Goal: Complete Application Form: Complete application form

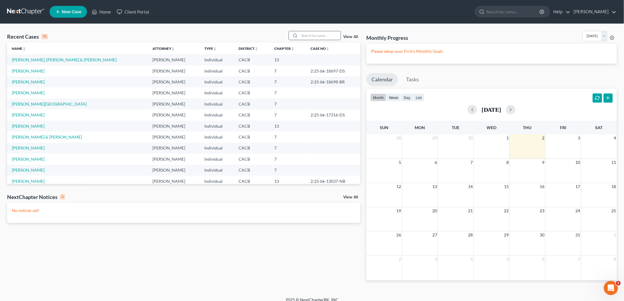
click at [328, 35] on input "search" at bounding box center [319, 35] width 41 height 9
type input "[PERSON_NAME]"
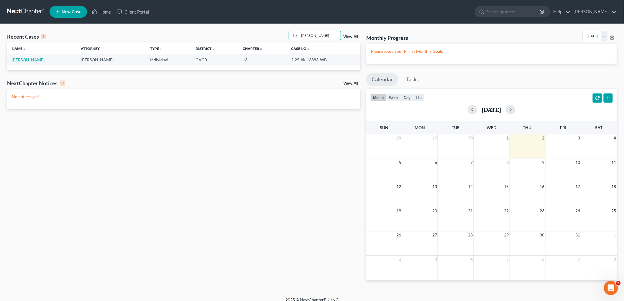
click at [27, 59] on link "[PERSON_NAME]" at bounding box center [28, 59] width 33 height 5
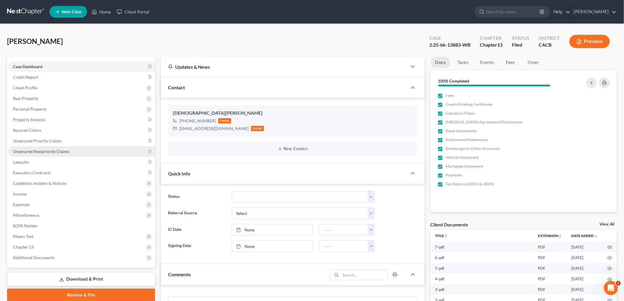
click at [31, 155] on link "Unsecured Nonpriority Claims" at bounding box center [81, 151] width 147 height 11
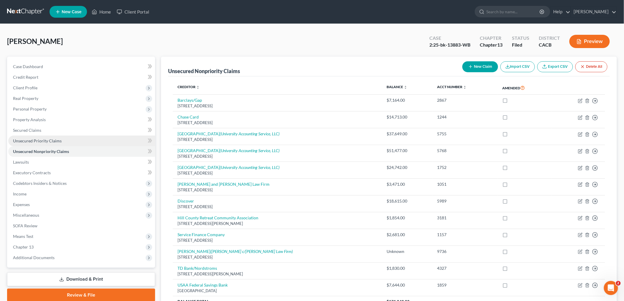
click at [39, 139] on span "Unsecured Priority Claims" at bounding box center [37, 140] width 49 height 5
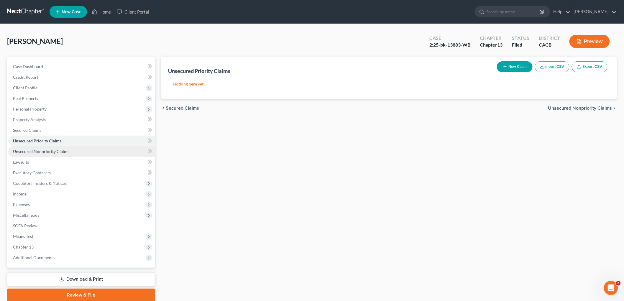
click at [42, 150] on span "Unsecured Nonpriority Claims" at bounding box center [41, 151] width 56 height 5
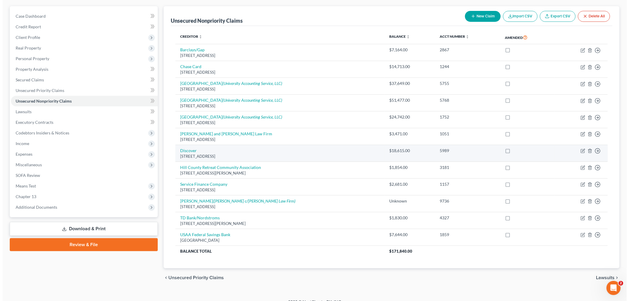
scroll to position [59, 0]
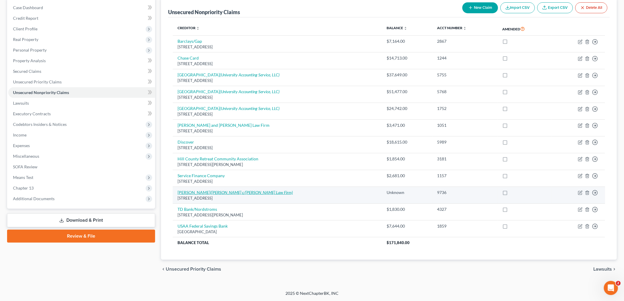
click at [256, 192] on icon "([PERSON_NAME] c/[PERSON_NAME] Law Firm)" at bounding box center [251, 192] width 83 height 5
select select "9"
select select "14"
select select "0"
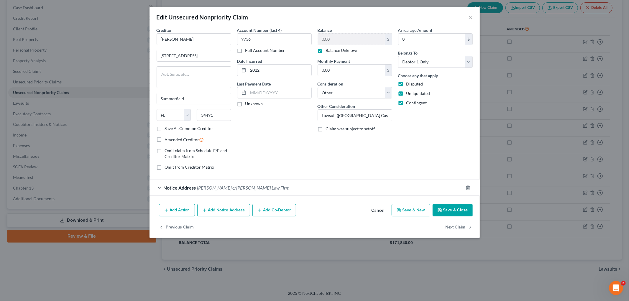
click at [456, 210] on button "Save & Close" at bounding box center [453, 210] width 40 height 12
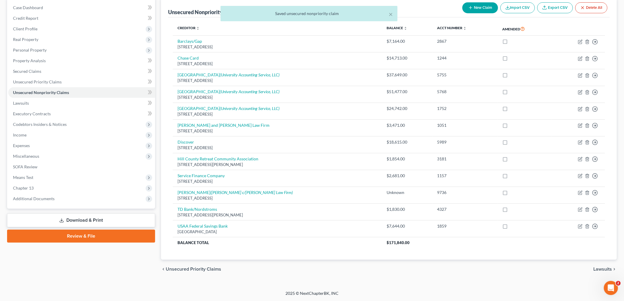
click at [484, 8] on div "× Saved unsecured nonpriority claim" at bounding box center [309, 15] width 624 height 18
click at [471, 8] on div "× Saved unsecured nonpriority claim" at bounding box center [309, 15] width 624 height 18
click at [393, 15] on div "× Saved unsecured nonpriority claim" at bounding box center [309, 13] width 177 height 15
click at [391, 14] on button "×" at bounding box center [391, 14] width 4 height 7
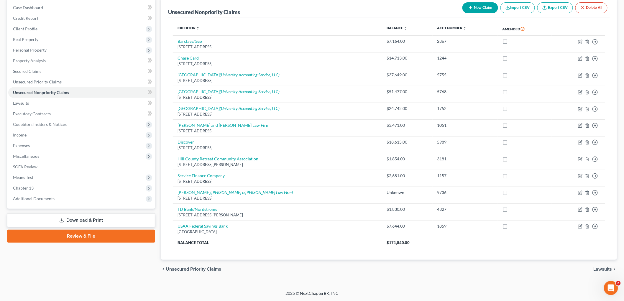
click at [476, 10] on button "New Claim" at bounding box center [481, 7] width 36 height 11
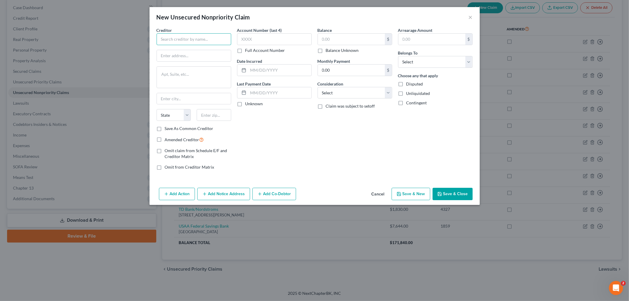
drag, startPoint x: 191, startPoint y: 34, endPoint x: 219, endPoint y: 17, distance: 33.1
click at [195, 31] on div "Creditor *" at bounding box center [194, 36] width 75 height 18
click at [445, 184] on div "Creditor * State [US_STATE] AK AR AZ CA CO [GEOGRAPHIC_DATA] DE DC [GEOGRAPHIC_…" at bounding box center [315, 106] width 330 height 158
click at [445, 190] on button "Save & Close" at bounding box center [453, 194] width 40 height 12
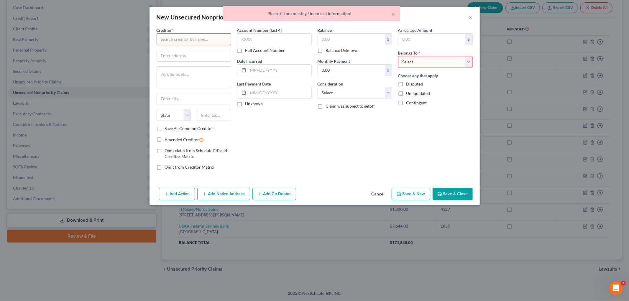
click at [468, 15] on div "× Please fill out missing / incorrect information!" at bounding box center [311, 15] width 629 height 18
click at [470, 16] on div "× Please fill out missing / incorrect information!" at bounding box center [311, 15] width 629 height 18
click at [472, 21] on div "× Please fill out missing / incorrect information!" at bounding box center [311, 15] width 629 height 18
drag, startPoint x: 400, startPoint y: 16, endPoint x: 390, endPoint y: 11, distance: 10.4
click at [399, 15] on div "× Please fill out missing / incorrect information!" at bounding box center [311, 13] width 177 height 15
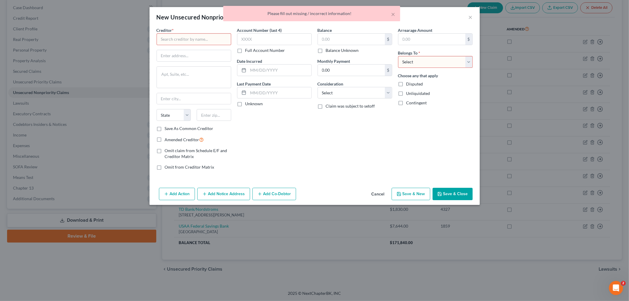
click at [390, 11] on div "Please fill out missing / incorrect information!" at bounding box center [312, 14] width 168 height 6
click at [394, 16] on button "×" at bounding box center [394, 14] width 4 height 7
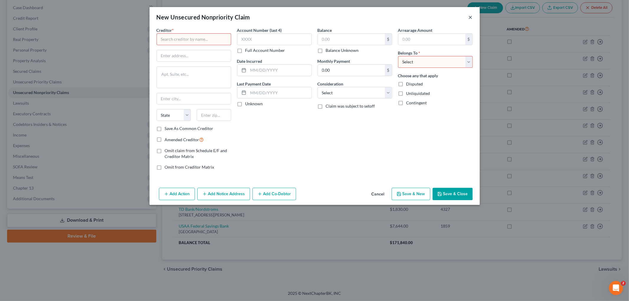
drag, startPoint x: 469, startPoint y: 14, endPoint x: 472, endPoint y: 18, distance: 5.0
click at [469, 16] on button "×" at bounding box center [471, 17] width 4 height 7
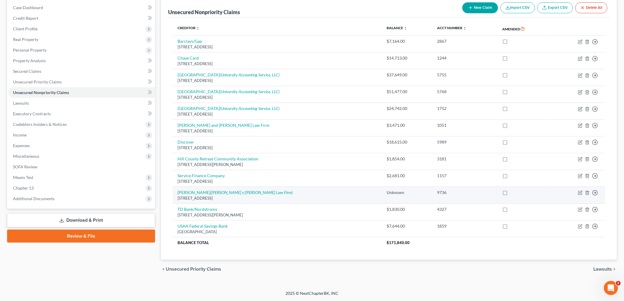
drag, startPoint x: 273, startPoint y: 199, endPoint x: 175, endPoint y: 194, distance: 98.4
click at [175, 194] on td "[PERSON_NAME] ([PERSON_NAME] c/[PERSON_NAME] Law Firm) [STREET_ADDRESS]" at bounding box center [278, 195] width 210 height 17
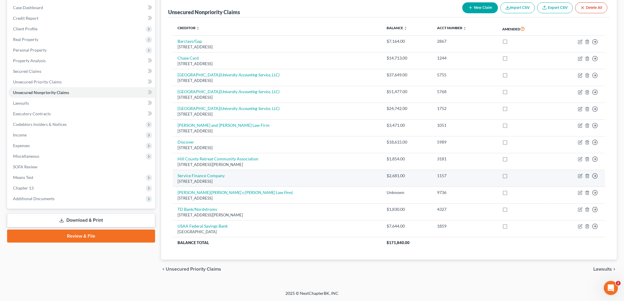
copy td "[PERSON_NAME] ([PERSON_NAME] c/[PERSON_NAME] Law Firm) [STREET_ADDRESS]"
click at [481, 5] on button "New Claim" at bounding box center [481, 7] width 36 height 11
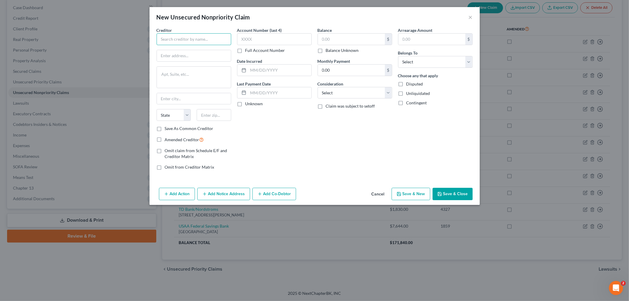
click at [194, 41] on input "text" at bounding box center [194, 39] width 75 height 12
paste input "[PERSON_NAME] ([PERSON_NAME] c/[PERSON_NAME] Law Firm) [STREET_ADDRESS]"
drag, startPoint x: 183, startPoint y: 38, endPoint x: 210, endPoint y: 36, distance: 27.3
click at [184, 38] on input "[PERSON_NAME] ([PERSON_NAME] c/[PERSON_NAME] Law Firm) [STREET_ADDRESS]" at bounding box center [194, 39] width 75 height 12
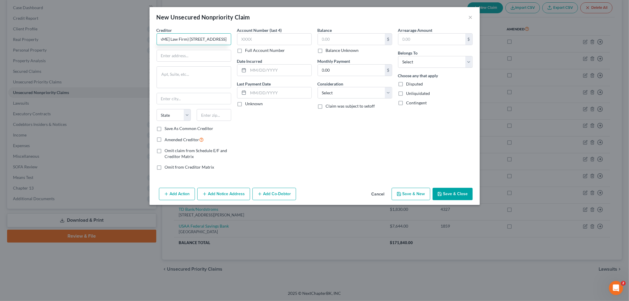
type input "[PERSON_NAME] ([PERSON_NAME] c/[PERSON_NAME] Law Firm) [STREET_ADDRESS]"
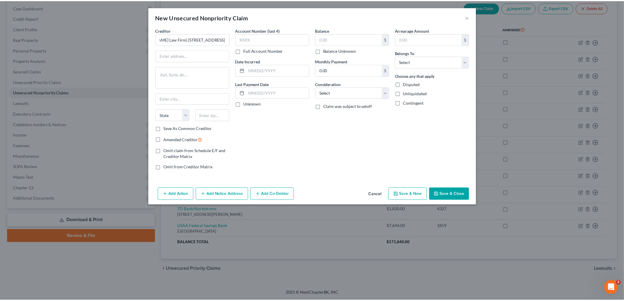
scroll to position [0, 0]
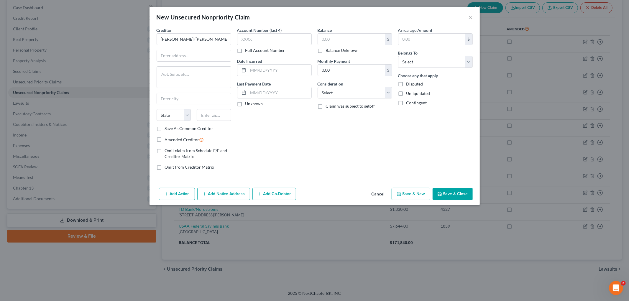
click at [473, 16] on div "New Unsecured Nonpriority Claim ×" at bounding box center [315, 17] width 330 height 20
click at [469, 18] on button "×" at bounding box center [471, 17] width 4 height 7
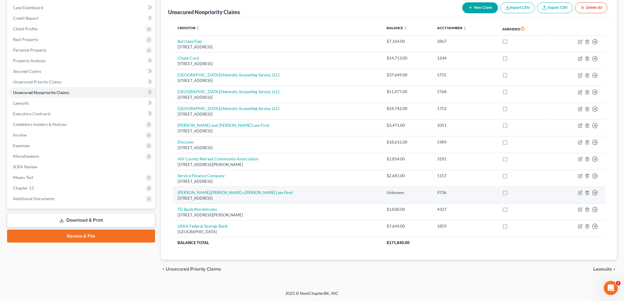
drag, startPoint x: 284, startPoint y: 201, endPoint x: 174, endPoint y: 192, distance: 109.5
click at [174, 192] on td "[PERSON_NAME] ([PERSON_NAME] c/[PERSON_NAME] Law Firm) [STREET_ADDRESS]" at bounding box center [278, 195] width 210 height 17
copy td "[PERSON_NAME] ([PERSON_NAME] c/[PERSON_NAME] Law Firm) [STREET_ADDRESS]"
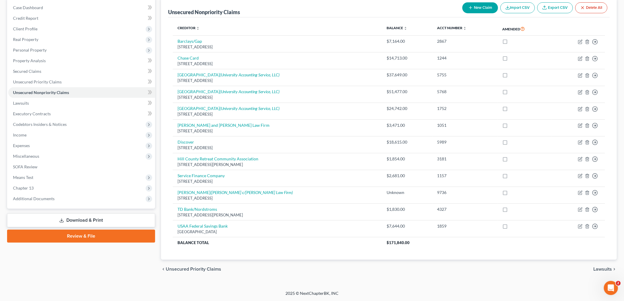
click at [302, 266] on div "chevron_left Unsecured Priority Claims Lawsuits chevron_right" at bounding box center [389, 269] width 456 height 19
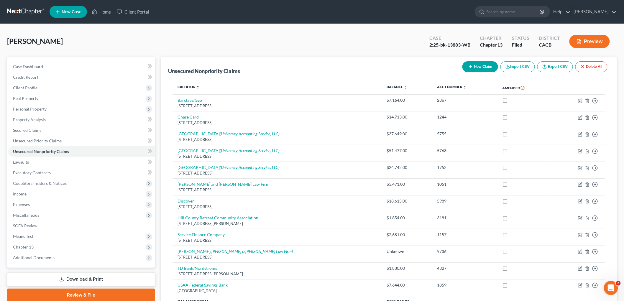
click at [480, 66] on button "New Claim" at bounding box center [481, 66] width 36 height 11
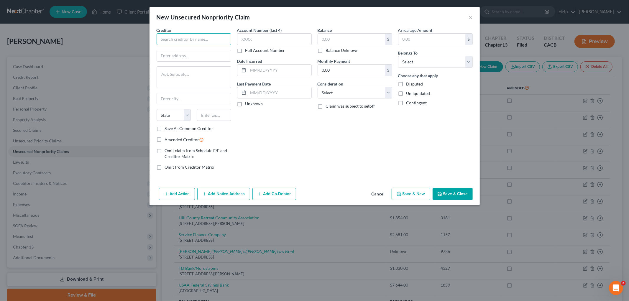
click at [203, 37] on input "text" at bounding box center [194, 39] width 75 height 12
type input "[PERSON_NAME]"
type input "[STREET_ADDRESS]"
type input "34491"
type input "Summerfield"
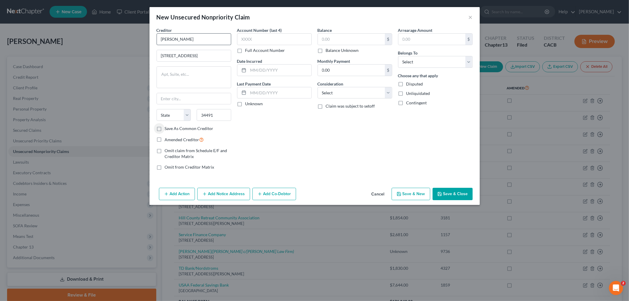
select select "9"
click at [265, 42] on input "text" at bounding box center [274, 39] width 75 height 12
type input "9736"
click at [329, 44] on input "text" at bounding box center [351, 39] width 67 height 11
type input "9,000"
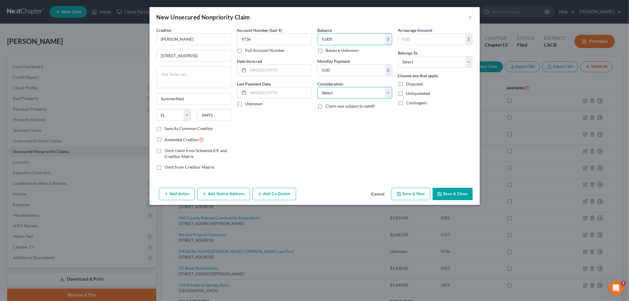
drag, startPoint x: 357, startPoint y: 95, endPoint x: 354, endPoint y: 97, distance: 3.8
click at [357, 95] on select "Select Cable / Satellite Services Collection Agency Credit Card Debt Debt Couns…" at bounding box center [355, 93] width 75 height 12
select select "14"
click at [318, 87] on select "Select Cable / Satellite Services Collection Agency Credit Card Debt Debt Couns…" at bounding box center [355, 93] width 75 height 12
click at [347, 114] on input "text" at bounding box center [355, 115] width 74 height 11
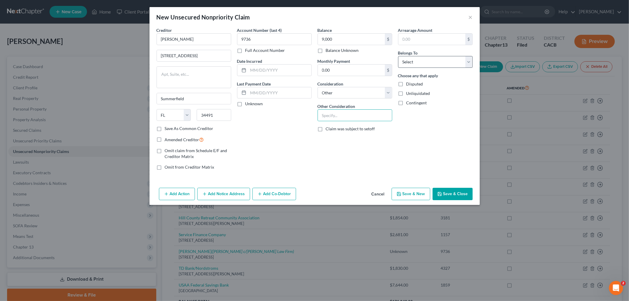
drag, startPoint x: 413, startPoint y: 69, endPoint x: 427, endPoint y: 61, distance: 15.6
click at [418, 68] on div "Arrearage Amount $ Belongs To * Select Debtor 1 Only Debtor 2 Only Debtor 1 And…" at bounding box center [435, 101] width 81 height 148
click at [427, 63] on select "Select Debtor 1 Only Debtor 2 Only Debtor 1 And Debtor 2 Only At Least One Of T…" at bounding box center [435, 62] width 75 height 12
select select "0"
click at [398, 56] on select "Select Debtor 1 Only Debtor 2 Only Debtor 1 And Debtor 2 Only At Least One Of T…" at bounding box center [435, 62] width 75 height 12
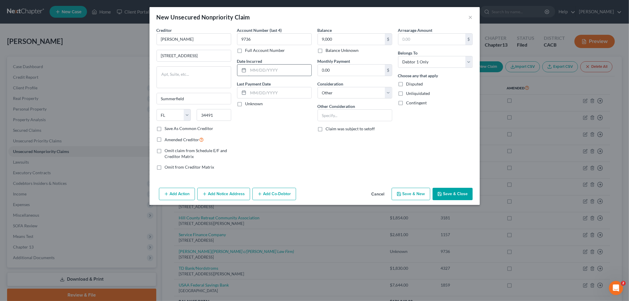
click at [284, 69] on input "text" at bounding box center [279, 70] width 63 height 11
click at [456, 194] on button "Save & Close" at bounding box center [453, 194] width 40 height 12
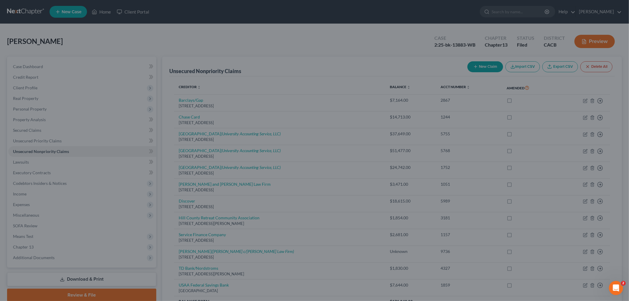
type input "9,000.00"
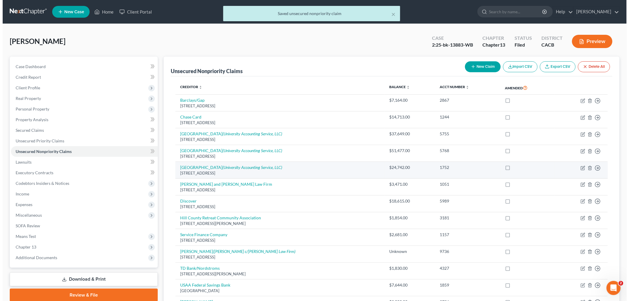
scroll to position [76, 0]
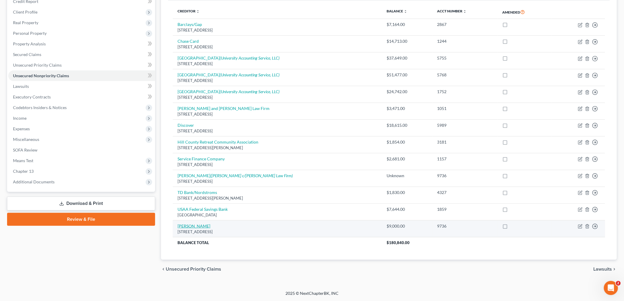
click at [197, 227] on link "[PERSON_NAME]" at bounding box center [194, 226] width 33 height 5
select select "9"
select select "14"
select select "0"
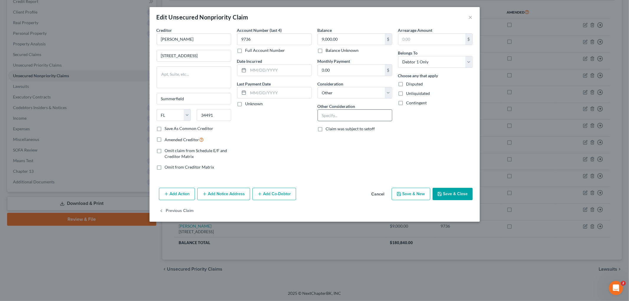
click at [351, 112] on input "text" at bounding box center [355, 115] width 74 height 11
paste input "Balance due from sale of personal property sold on [DATE] together with real pr…"
type input "Balance due from sale of personal property sold on [DATE] together with real pr…"
drag, startPoint x: 273, startPoint y: 66, endPoint x: 272, endPoint y: 73, distance: 6.2
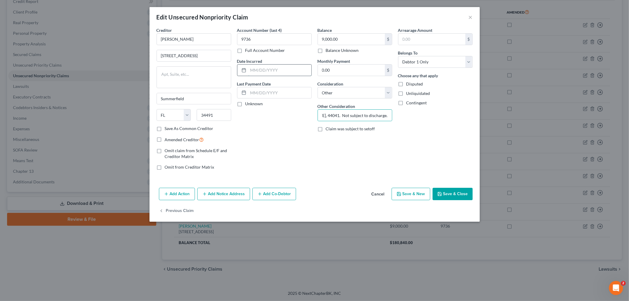
click at [273, 67] on input "text" at bounding box center [279, 70] width 63 height 11
type input "2023"
click at [464, 195] on button "Save & Close" at bounding box center [453, 194] width 40 height 12
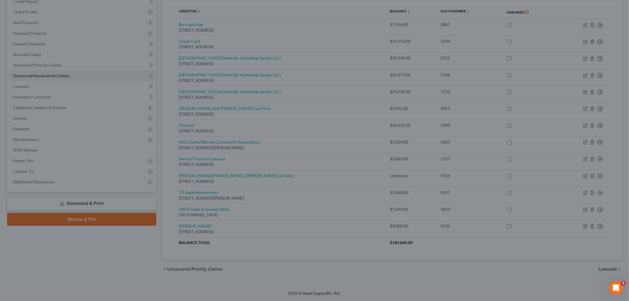
type input "0"
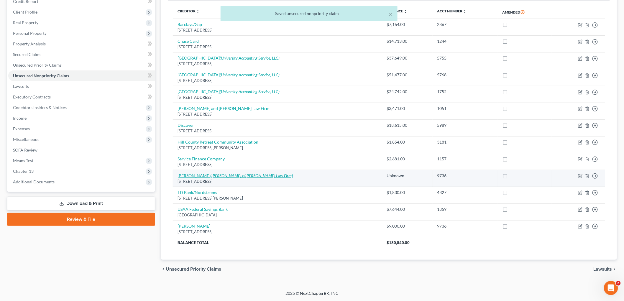
click at [219, 177] on icon "([PERSON_NAME] c/[PERSON_NAME] Law Firm)" at bounding box center [251, 175] width 83 height 5
select select "9"
select select "14"
select select "0"
select select "45"
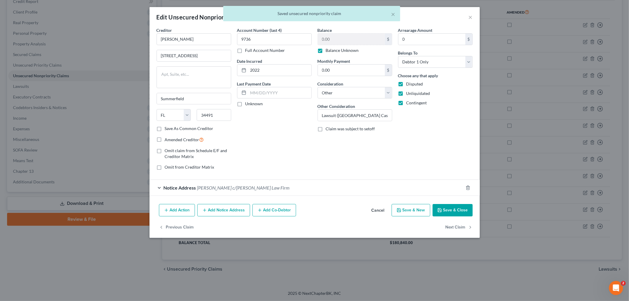
click at [206, 185] on span "[PERSON_NAME] c/[PERSON_NAME] Law Firm" at bounding box center [243, 188] width 93 height 6
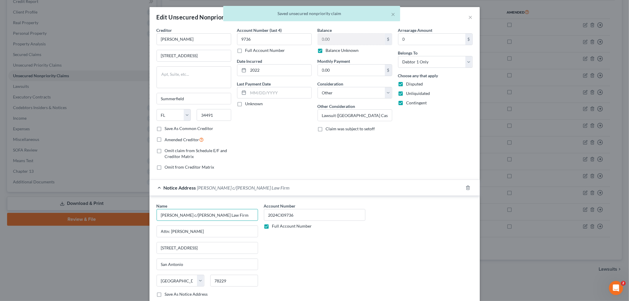
drag, startPoint x: 240, startPoint y: 214, endPoint x: 137, endPoint y: 205, distance: 103.1
click at [111, 205] on div "Edit Unsecured Nonpriority Claim × Creditor * [PERSON_NAME] [STREET_ADDRESS][GE…" at bounding box center [314, 150] width 629 height 301
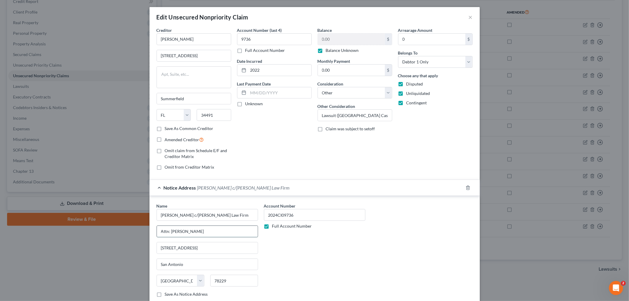
drag, startPoint x: 238, startPoint y: 231, endPoint x: 242, endPoint y: 232, distance: 4.1
click at [238, 231] on input "Attn: [PERSON_NAME]" at bounding box center [207, 231] width 101 height 11
drag, startPoint x: 246, startPoint y: 231, endPoint x: 148, endPoint y: 232, distance: 97.7
click at [150, 232] on div "Name * [PERSON_NAME] c/[PERSON_NAME] Law Firm Attn: [PERSON_NAME] 7550 1H-[GEOG…" at bounding box center [315, 251] width 330 height 111
click at [231, 250] on input "[STREET_ADDRESS]" at bounding box center [207, 248] width 101 height 11
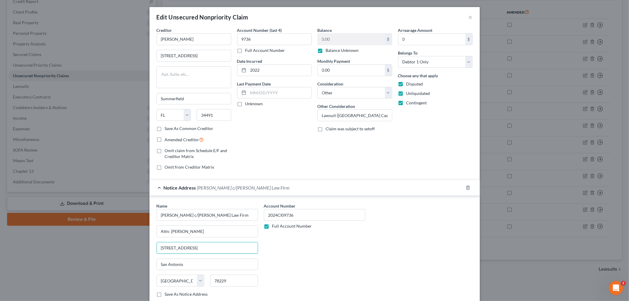
drag, startPoint x: 244, startPoint y: 247, endPoint x: 334, endPoint y: 250, distance: 90.0
click at [96, 246] on div "Edit Unsecured Nonpriority Claim × Creditor * [PERSON_NAME] [STREET_ADDRESS][GE…" at bounding box center [314, 150] width 629 height 301
drag, startPoint x: 210, startPoint y: 261, endPoint x: 227, endPoint y: 279, distance: 24.9
click at [210, 264] on input "San Antonio" at bounding box center [207, 264] width 101 height 11
drag, startPoint x: 241, startPoint y: 286, endPoint x: 176, endPoint y: 277, distance: 65.2
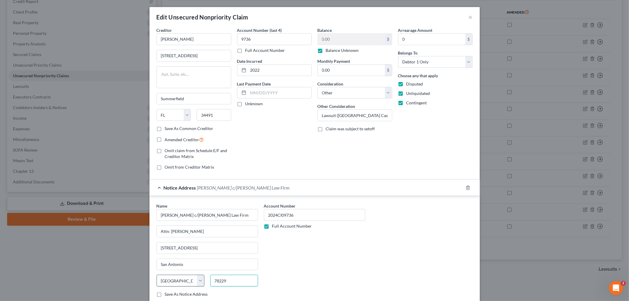
click at [174, 276] on div "State [US_STATE] AK AR AZ CA CO CT DE DC [GEOGRAPHIC_DATA] [GEOGRAPHIC_DATA] GU…" at bounding box center [207, 283] width 107 height 17
drag, startPoint x: 468, startPoint y: 16, endPoint x: 471, endPoint y: 18, distance: 3.8
click at [469, 16] on button "×" at bounding box center [471, 17] width 4 height 7
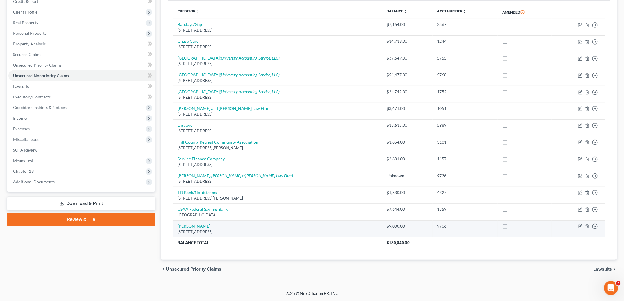
click at [199, 227] on link "[PERSON_NAME]" at bounding box center [194, 226] width 33 height 5
select select "9"
select select "14"
select select "0"
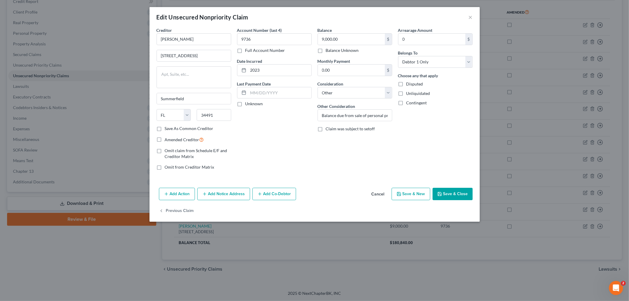
click at [231, 196] on button "Add Notice Address" at bounding box center [223, 194] width 53 height 12
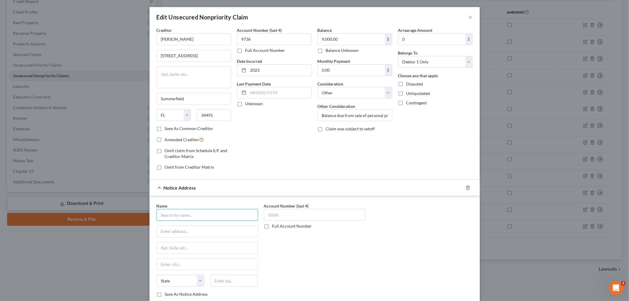
click at [243, 210] on input "text" at bounding box center [208, 215] width 102 height 12
paste input "[PERSON_NAME] c/[PERSON_NAME] Law Firm"
type input "[PERSON_NAME] c/[PERSON_NAME] Law Firm"
drag, startPoint x: 173, startPoint y: 232, endPoint x: 178, endPoint y: 233, distance: 5.4
click at [173, 232] on input "text" at bounding box center [207, 231] width 101 height 11
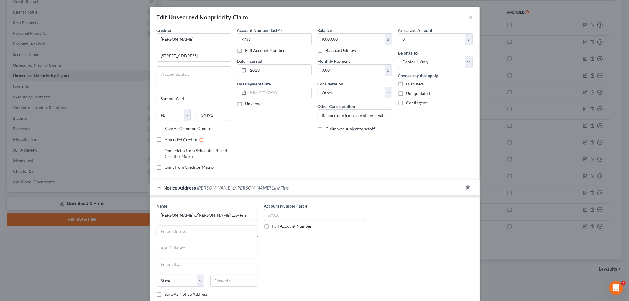
paste input "Attn: [PERSON_NAME]"
type input "Attn: [PERSON_NAME]"
click at [219, 245] on input "text" at bounding box center [207, 248] width 101 height 11
paste input "[STREET_ADDRESS]"
type input "[STREET_ADDRESS]"
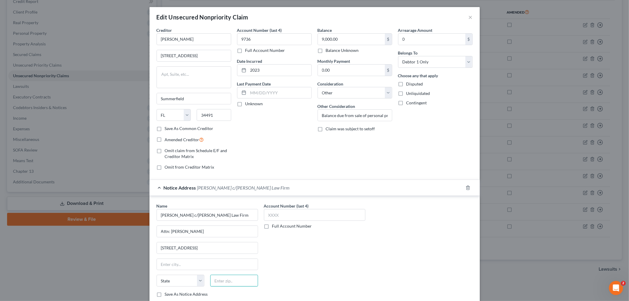
click at [237, 286] on input "text" at bounding box center [234, 281] width 48 height 12
paste input "78229"
type input "78229"
type input "San Antonio"
select select "45"
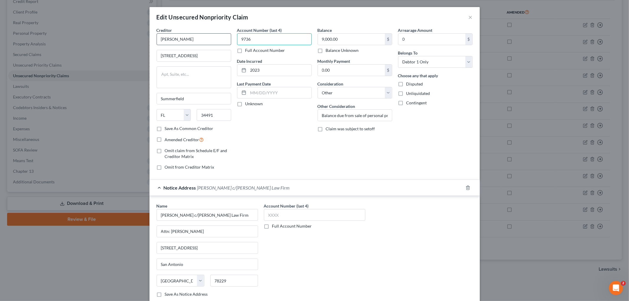
drag, startPoint x: 254, startPoint y: 37, endPoint x: 228, endPoint y: 37, distance: 25.7
click at [231, 37] on div "Creditor * [PERSON_NAME] [STREET_ADDRESS] [GEOGRAPHIC_DATA] [US_STATE][GEOGRAPH…" at bounding box center [315, 101] width 322 height 148
click at [302, 218] on input "text" at bounding box center [315, 215] width 102 height 12
paste input "9736"
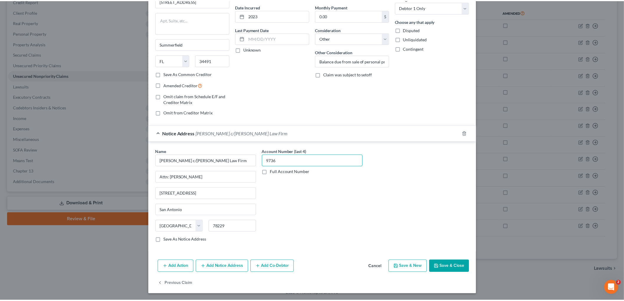
scroll to position [55, 0]
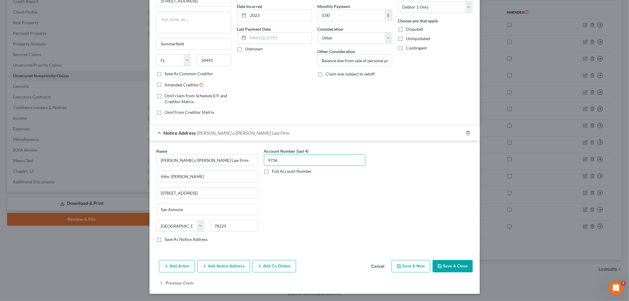
type input "9736"
click at [451, 262] on button "Save & Close" at bounding box center [453, 266] width 40 height 12
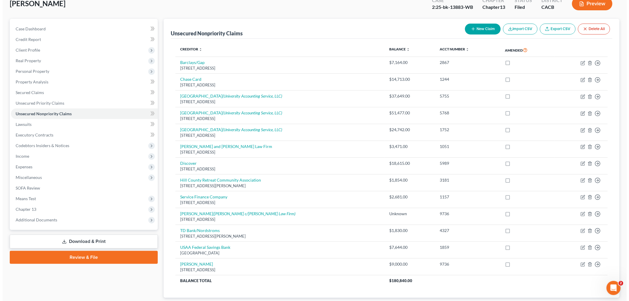
scroll to position [0, 0]
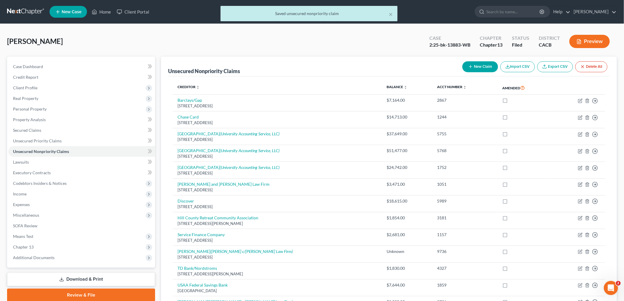
click at [589, 46] on button "Preview" at bounding box center [590, 41] width 40 height 13
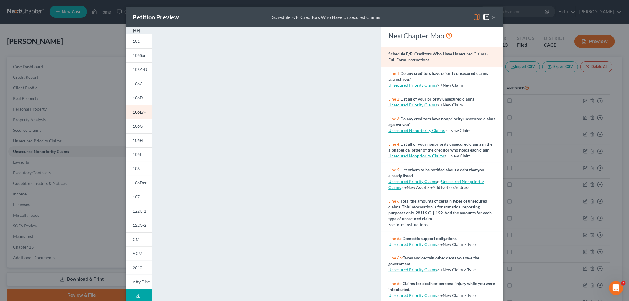
click at [595, 184] on div "Petition Preview Schedule E/F: Creditors Who Have Unsecured Claims × 101 106Sum…" at bounding box center [314, 150] width 629 height 301
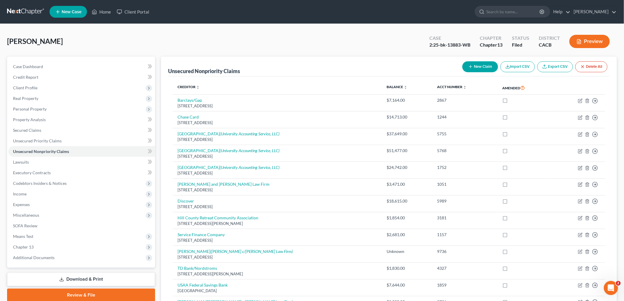
click at [598, 44] on button "Preview" at bounding box center [590, 41] width 40 height 13
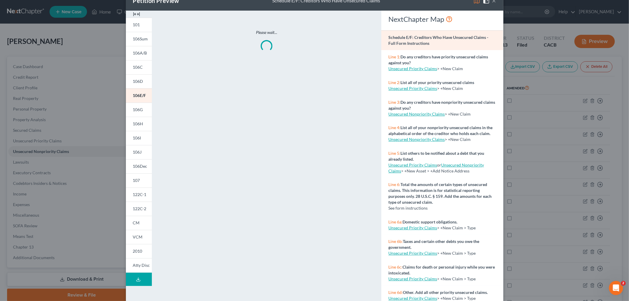
scroll to position [26, 0]
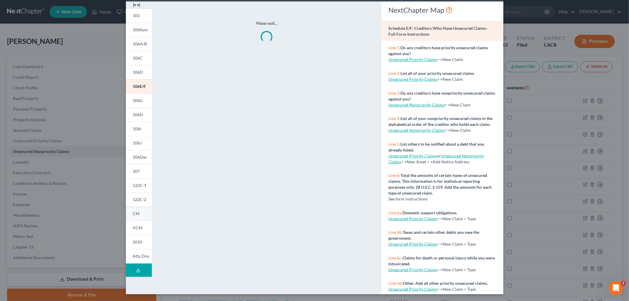
click at [133, 213] on span "CM" at bounding box center [136, 213] width 7 height 5
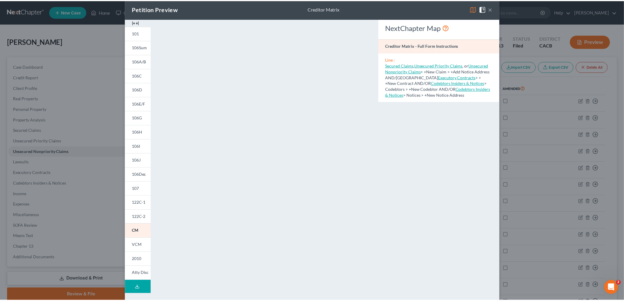
scroll to position [0, 0]
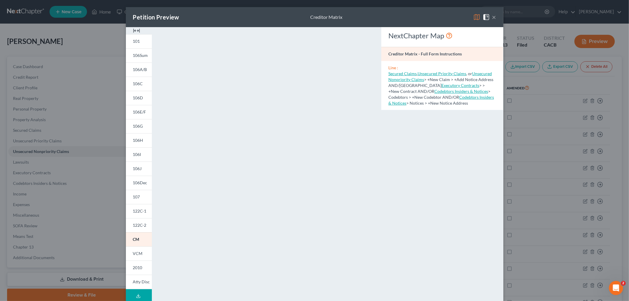
click at [475, 16] on img at bounding box center [477, 17] width 7 height 7
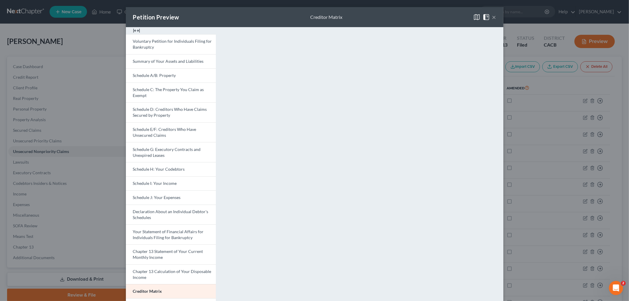
click at [564, 167] on div "Petition Preview Creditor Matrix × Voluntary Petition for Individuals Filing fo…" at bounding box center [314, 150] width 629 height 301
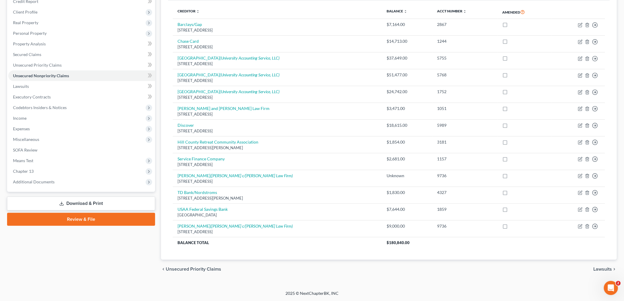
click at [112, 202] on link "Download & Print" at bounding box center [81, 204] width 148 height 14
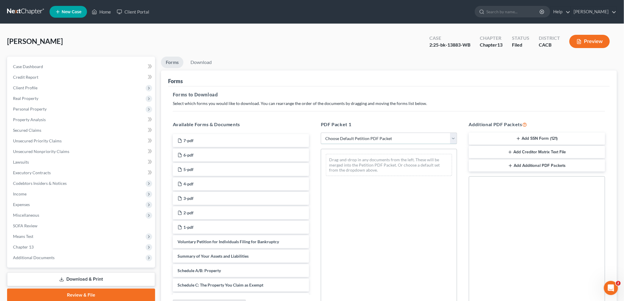
click at [389, 142] on select "Choose Default Petition PDF Packet Complete Bankruptcy Petition (all forms and …" at bounding box center [389, 139] width 136 height 12
click at [600, 41] on button "Preview" at bounding box center [590, 41] width 40 height 13
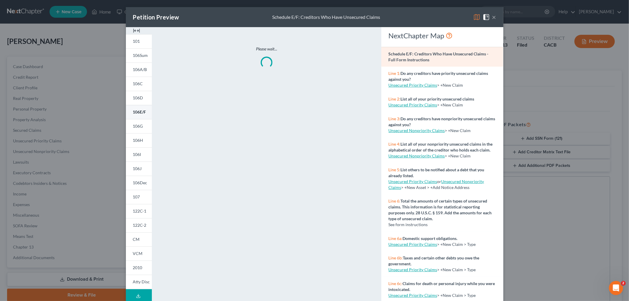
click at [137, 112] on span "106E/F" at bounding box center [139, 111] width 13 height 5
click at [474, 15] on img at bounding box center [477, 17] width 7 height 7
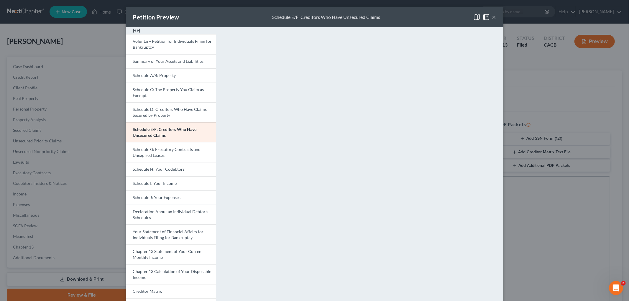
drag, startPoint x: 534, startPoint y: 206, endPoint x: 537, endPoint y: 202, distance: 5.1
click at [534, 207] on div "Petition Preview Schedule E/F: Creditors Who Have Unsecured Claims × Voluntary …" at bounding box center [314, 150] width 629 height 301
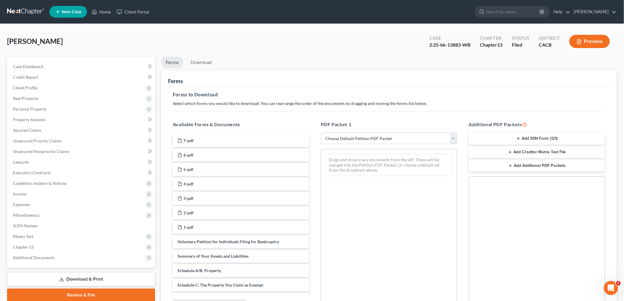
click at [588, 42] on button "Preview" at bounding box center [590, 41] width 40 height 13
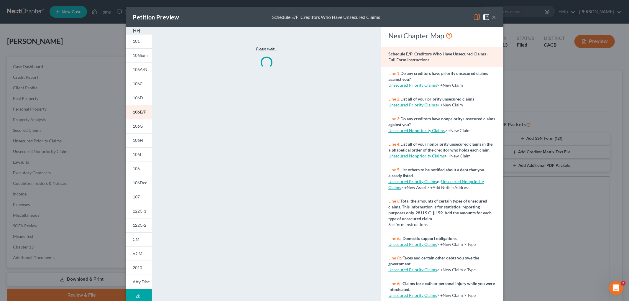
click at [470, 18] on div "Petition Preview Schedule E/F: Creditors Who Have Unsecured Claims ×" at bounding box center [315, 17] width 378 height 20
click at [474, 17] on img at bounding box center [477, 17] width 7 height 7
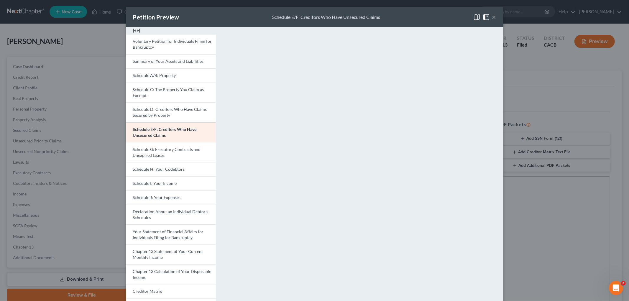
click at [492, 18] on button "×" at bounding box center [494, 17] width 4 height 7
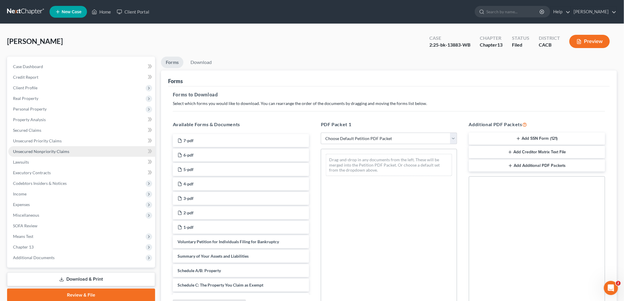
click at [57, 146] on link "Unsecured Nonpriority Claims" at bounding box center [81, 151] width 147 height 11
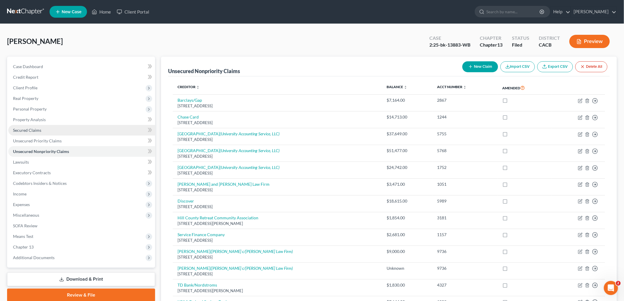
click at [45, 129] on link "Secured Claims" at bounding box center [81, 130] width 147 height 11
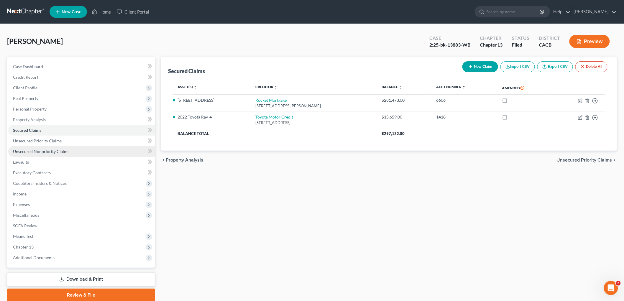
click at [40, 147] on link "Unsecured Nonpriority Claims" at bounding box center [81, 151] width 147 height 11
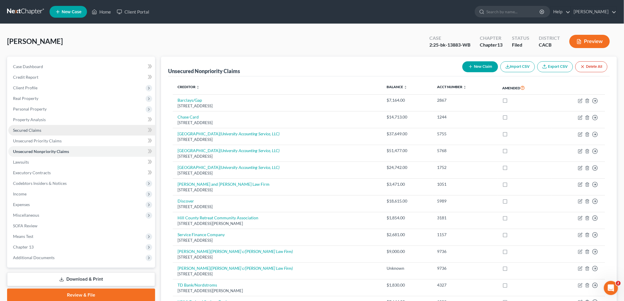
click at [41, 131] on link "Secured Claims" at bounding box center [81, 130] width 147 height 11
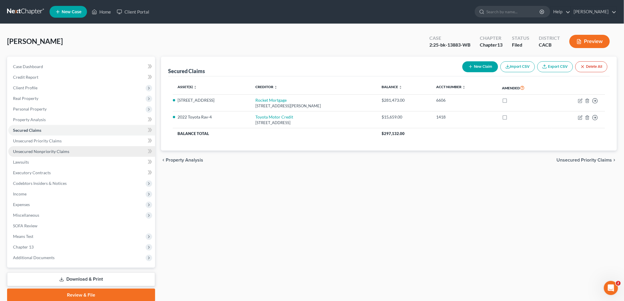
click at [45, 152] on span "Unsecured Nonpriority Claims" at bounding box center [41, 151] width 56 height 5
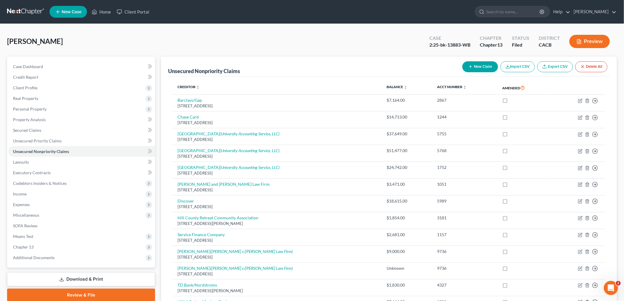
click at [589, 40] on button "Preview" at bounding box center [590, 41] width 40 height 13
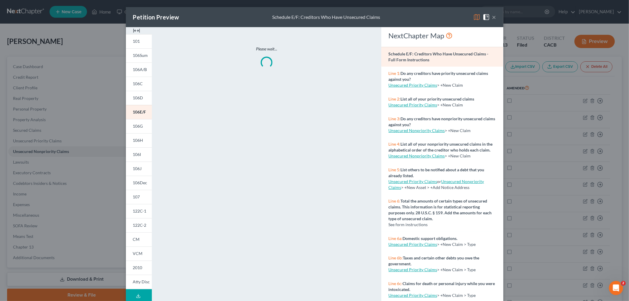
click at [493, 17] on button "×" at bounding box center [494, 17] width 4 height 7
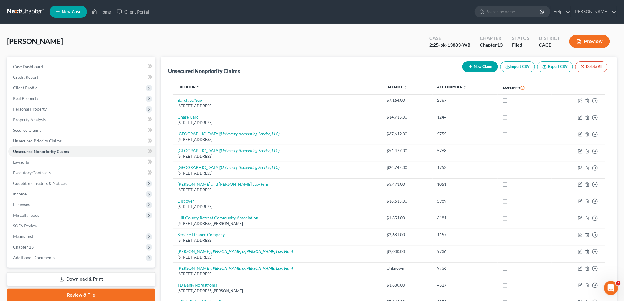
click at [76, 281] on link "Download & Print" at bounding box center [81, 280] width 148 height 14
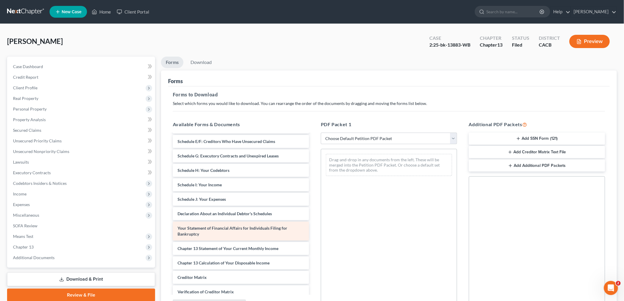
scroll to position [131, 0]
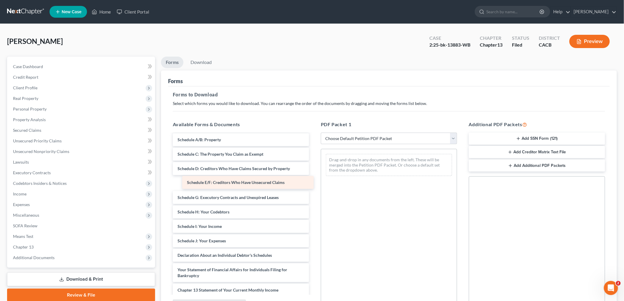
drag, startPoint x: 233, startPoint y: 181, endPoint x: 427, endPoint y: 183, distance: 193.9
click at [314, 184] on div "Schedule E/F: Creditors Who Have Unsecured Claims 7-pdf 6-pdf 5-pdf 4-pdf 3-pdf…" at bounding box center [241, 189] width 146 height 372
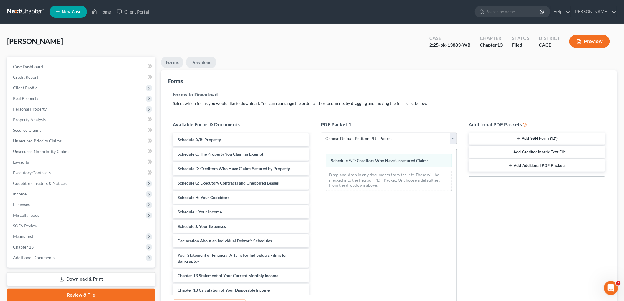
click at [211, 66] on link "Download" at bounding box center [201, 63] width 31 height 12
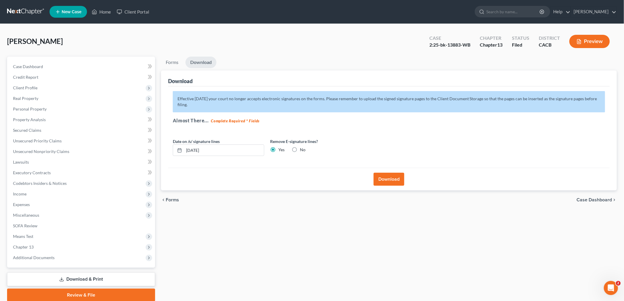
drag, startPoint x: 401, startPoint y: 169, endPoint x: 400, endPoint y: 173, distance: 4.0
click at [401, 170] on div "Download" at bounding box center [389, 179] width 442 height 23
click at [400, 173] on button "Download" at bounding box center [389, 179] width 31 height 13
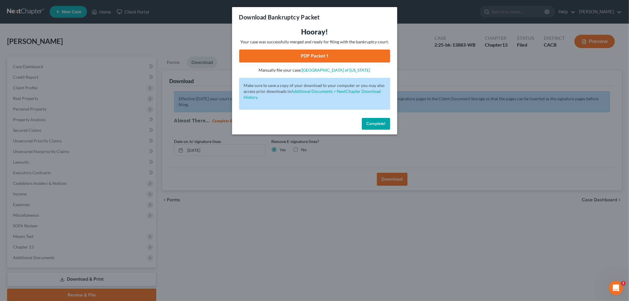
click at [324, 57] on link "PDF Packet 1" at bounding box center [314, 56] width 151 height 13
drag, startPoint x: 331, startPoint y: 169, endPoint x: 249, endPoint y: 171, distance: 82.1
click at [328, 169] on div "Download Bankruptcy Packet Hooray! Your case was successfully merged and ready …" at bounding box center [314, 150] width 629 height 301
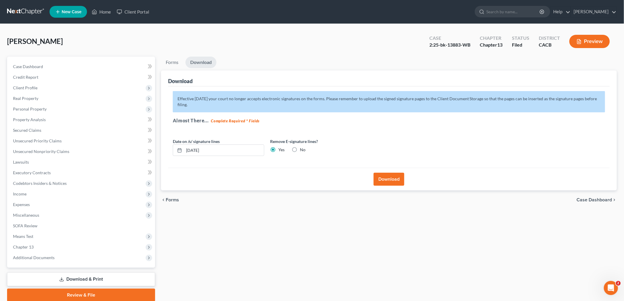
click at [46, 60] on div "Case Dashboard Payments Invoices Payments Payments Credit Report Client Profile…" at bounding box center [81, 162] width 148 height 211
click at [48, 67] on link "Case Dashboard" at bounding box center [81, 66] width 147 height 11
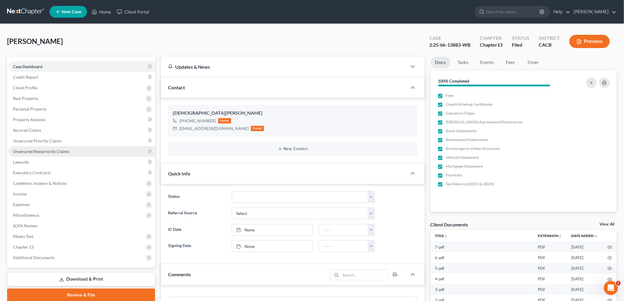
click at [59, 152] on span "Unsecured Nonpriority Claims" at bounding box center [41, 151] width 56 height 5
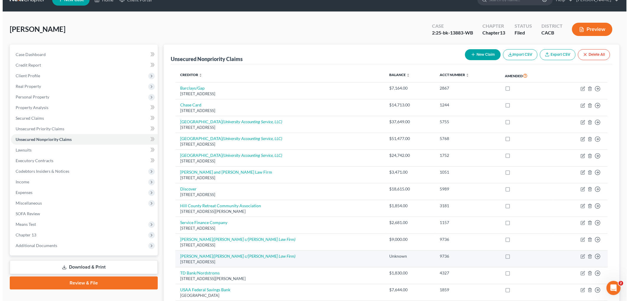
scroll to position [33, 0]
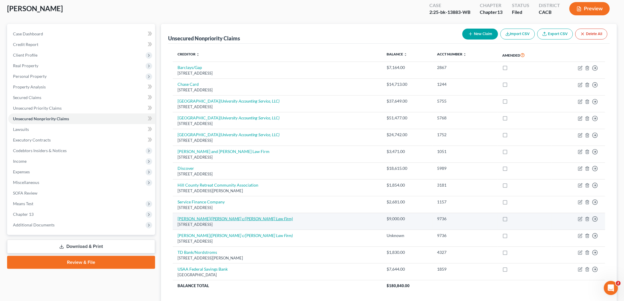
click at [227, 221] on icon "([PERSON_NAME] c/[PERSON_NAME] Law Firm)" at bounding box center [251, 218] width 83 height 5
select select "9"
select select "14"
select select "0"
select select "45"
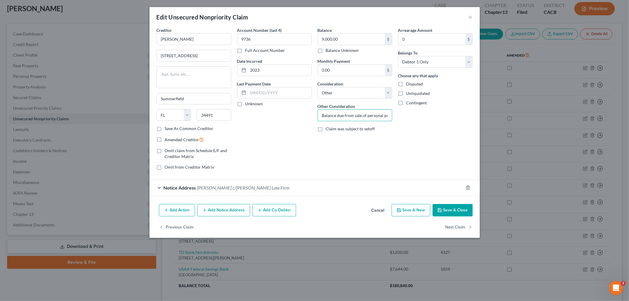
scroll to position [0, 244]
drag, startPoint x: 355, startPoint y: 118, endPoint x: 458, endPoint y: 117, distance: 103.6
click at [458, 117] on div "Creditor * [PERSON_NAME] [STREET_ADDRESS] [GEOGRAPHIC_DATA] [US_STATE][GEOGRAPH…" at bounding box center [315, 101] width 322 height 148
click at [422, 189] on div "Notice Address [PERSON_NAME] c/[PERSON_NAME] Law Firm" at bounding box center [307, 188] width 314 height 16
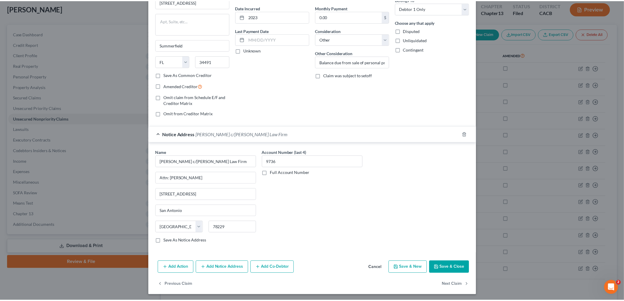
scroll to position [55, 0]
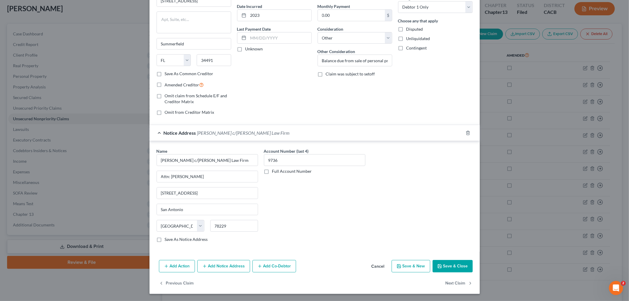
click at [453, 261] on button "Save & Close" at bounding box center [453, 266] width 40 height 12
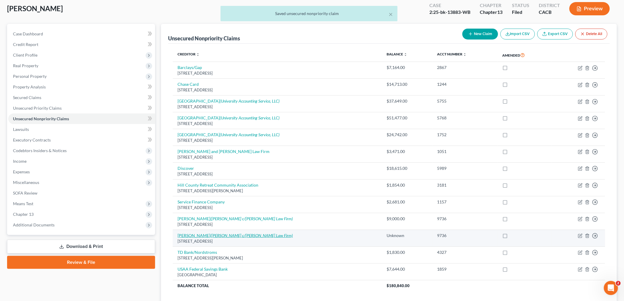
click at [263, 235] on icon "([PERSON_NAME] c/[PERSON_NAME] Law Firm)" at bounding box center [251, 235] width 83 height 5
select select "9"
select select "14"
select select "0"
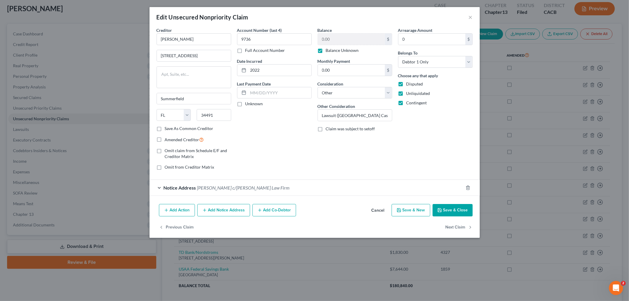
click at [448, 212] on button "Save & Close" at bounding box center [453, 210] width 40 height 12
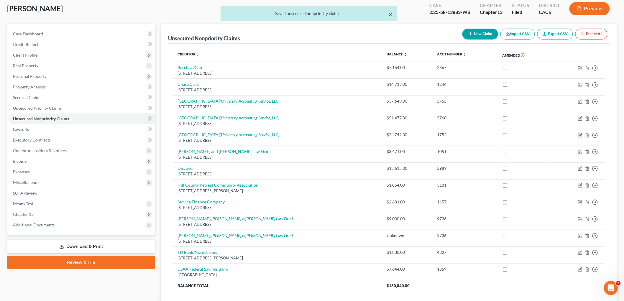
click at [391, 13] on button "×" at bounding box center [391, 14] width 4 height 7
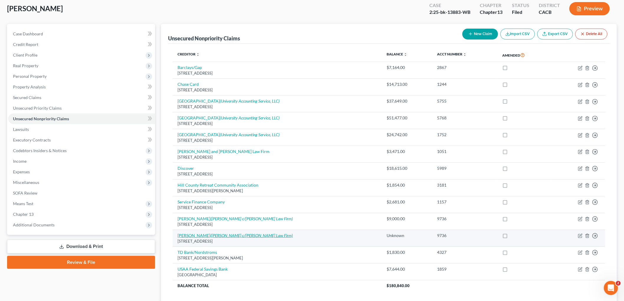
click at [235, 238] on icon "([PERSON_NAME] c/[PERSON_NAME] Law Firm)" at bounding box center [251, 235] width 83 height 5
select select "9"
select select "14"
select select "0"
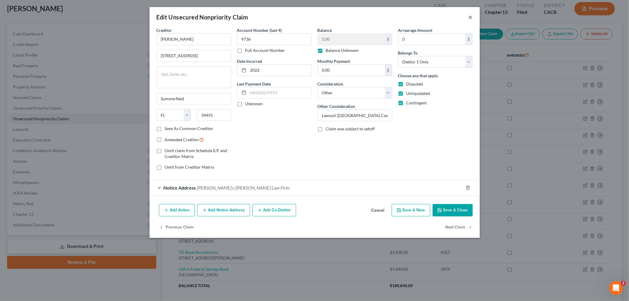
click at [472, 18] on button "×" at bounding box center [471, 17] width 4 height 7
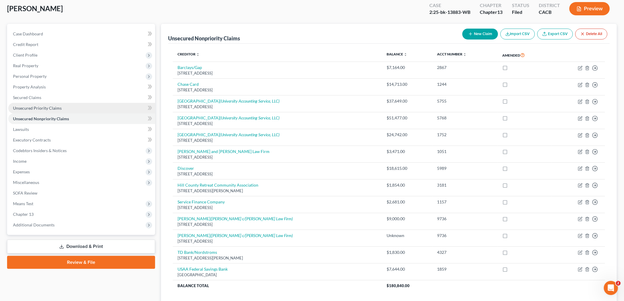
click at [62, 104] on link "Unsecured Priority Claims" at bounding box center [81, 108] width 147 height 11
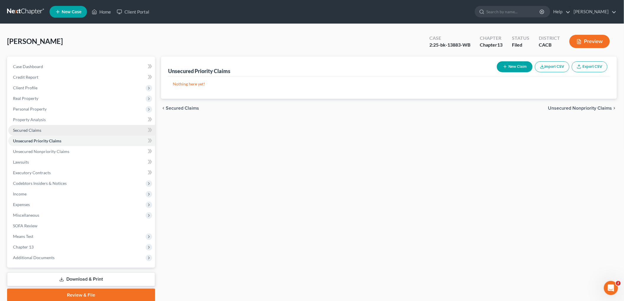
click at [22, 133] on link "Secured Claims" at bounding box center [81, 130] width 147 height 11
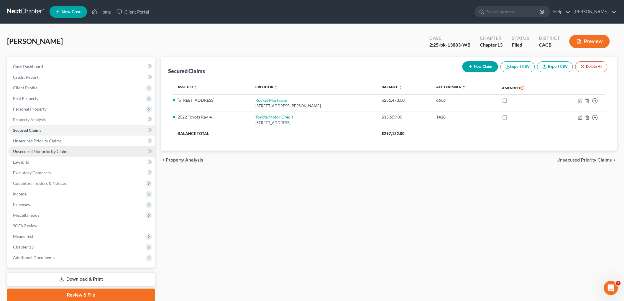
click at [73, 150] on link "Unsecured Nonpriority Claims" at bounding box center [81, 151] width 147 height 11
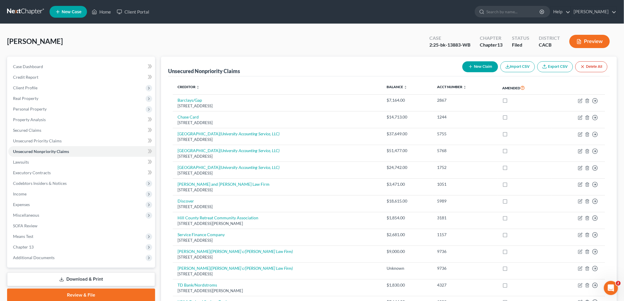
drag, startPoint x: 73, startPoint y: 150, endPoint x: 163, endPoint y: 27, distance: 153.2
click at [163, 25] on div "Home New Case Client Portal [PERSON_NAME] [PERSON_NAME][EMAIL_ADDRESS][DOMAIN_N…" at bounding box center [312, 188] width 624 height 377
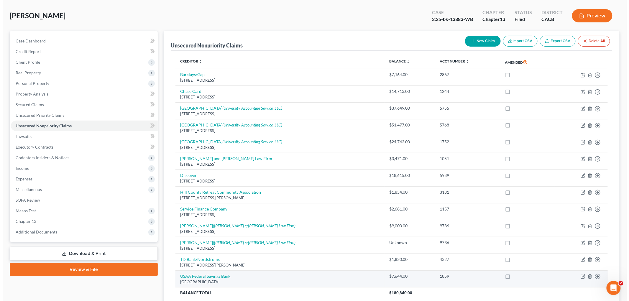
scroll to position [66, 0]
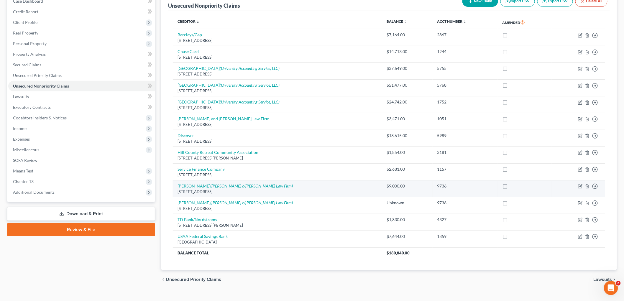
click at [225, 190] on div "[STREET_ADDRESS]" at bounding box center [278, 192] width 200 height 6
click at [226, 187] on icon "([PERSON_NAME] c/[PERSON_NAME] Law Firm)" at bounding box center [251, 186] width 83 height 5
select select "9"
select select "14"
select select "0"
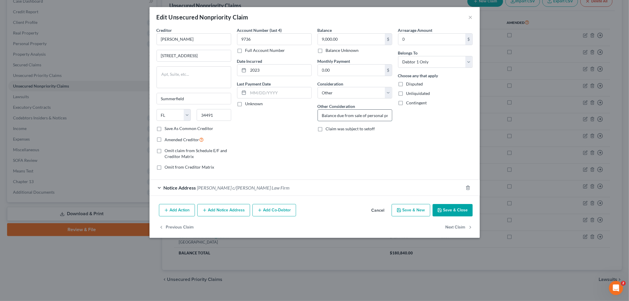
click at [333, 117] on input "Balance due from sale of personal property sold on [DATE] together with real pr…" at bounding box center [355, 115] width 74 height 11
click at [321, 112] on input "Balance due from sale of personal property sold on [DATE] together with real pr…" at bounding box center [355, 115] width 74 height 11
drag, startPoint x: 321, startPoint y: 113, endPoint x: 714, endPoint y: 137, distance: 393.7
click at [624, 137] on html "Home New Case Client Portal [PERSON_NAME] [PERSON_NAME][EMAIL_ADDRESS][DOMAIN_N…" at bounding box center [314, 122] width 629 height 377
paste input "Portion of creditor’s claim arising from sale of creditor’s personal property"
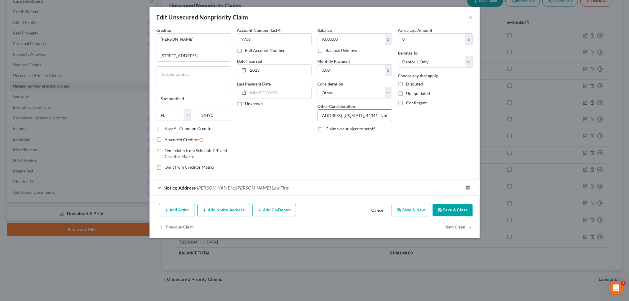
scroll to position [0, 291]
type input "Portion of creditor’s claim arising from sale of creditor’s personal property o…"
click at [465, 214] on button "Save & Close" at bounding box center [453, 210] width 40 height 12
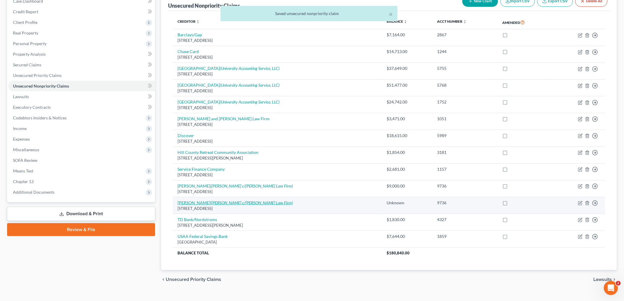
click at [249, 204] on icon "([PERSON_NAME] c/[PERSON_NAME] Law Firm)" at bounding box center [251, 202] width 83 height 5
select select "9"
select select "14"
select select "0"
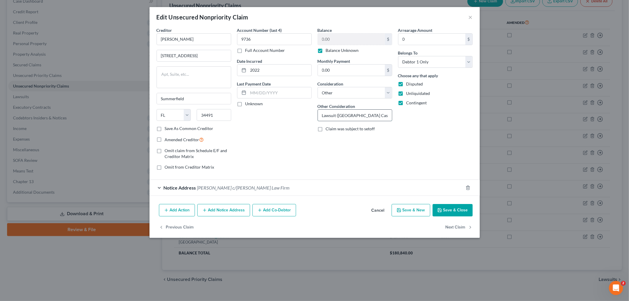
click at [326, 117] on input "Lawsuit ([GEOGRAPHIC_DATA] Case Number 2024CI09736)" at bounding box center [355, 115] width 74 height 11
click at [321, 116] on input "Lawsuit ([GEOGRAPHIC_DATA] Case Number 2024CI09736)" at bounding box center [355, 115] width 74 height 11
paste input "Portion of creditor’s claim other than $9,000 related to sale of creditor’s per…"
type input "Portion of creditor’s claim other than $9,000 related to sale of creditor’s per…"
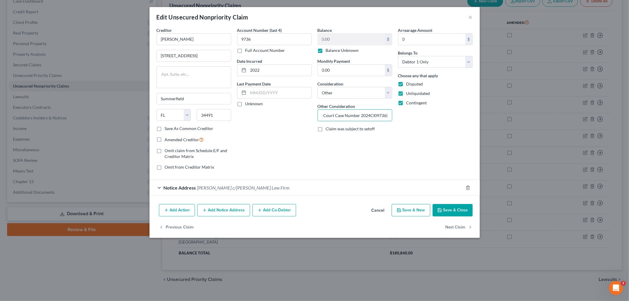
click at [465, 210] on button "Save & Close" at bounding box center [453, 210] width 40 height 12
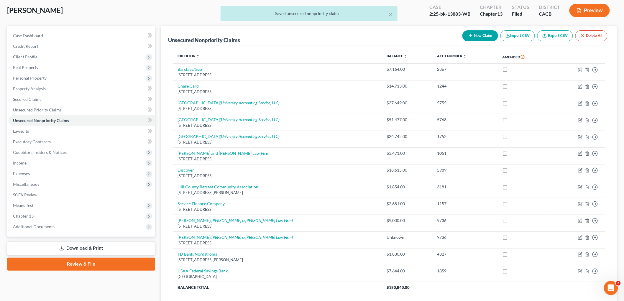
scroll to position [0, 0]
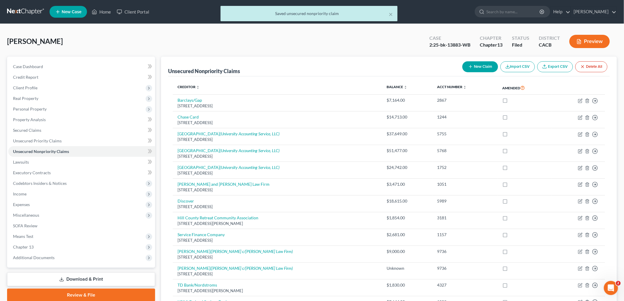
click at [585, 45] on button "Preview" at bounding box center [590, 41] width 40 height 13
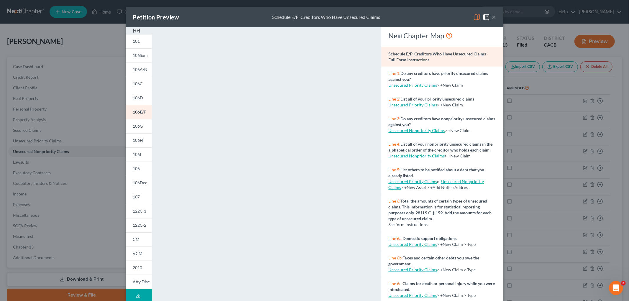
click at [492, 18] on button "×" at bounding box center [494, 17] width 4 height 7
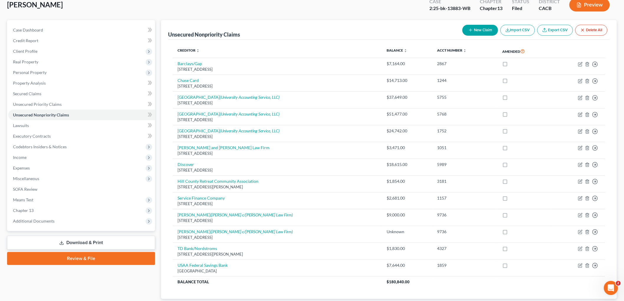
scroll to position [76, 0]
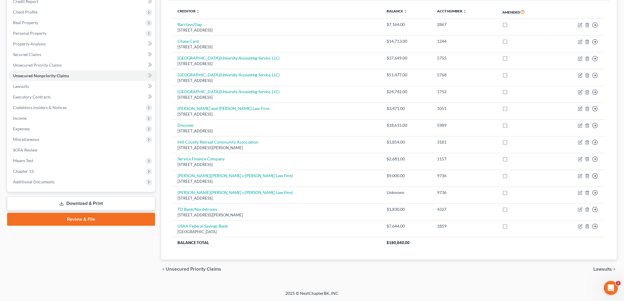
click at [123, 195] on div "Case Dashboard Payments Invoices Payments Payments Credit Report Client Profile" at bounding box center [81, 130] width 154 height 298
click at [124, 198] on link "Download & Print" at bounding box center [81, 204] width 148 height 14
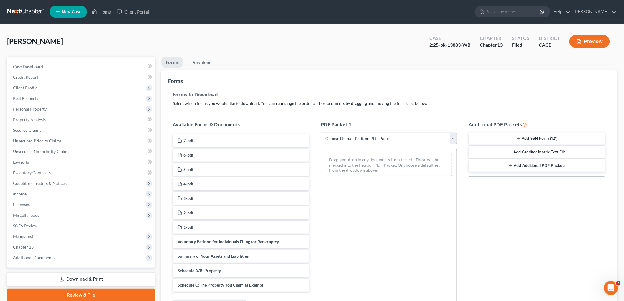
click at [359, 134] on select "Choose Default Petition PDF Packet Complete Bankruptcy Petition (all forms and …" at bounding box center [389, 139] width 136 height 12
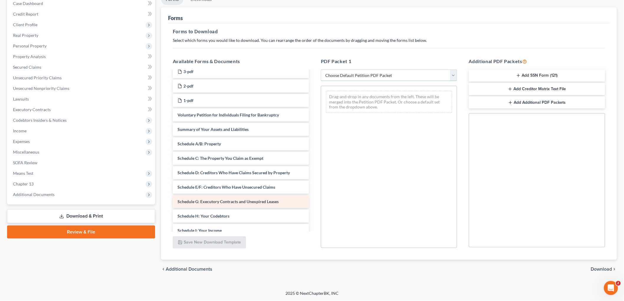
scroll to position [66, 0]
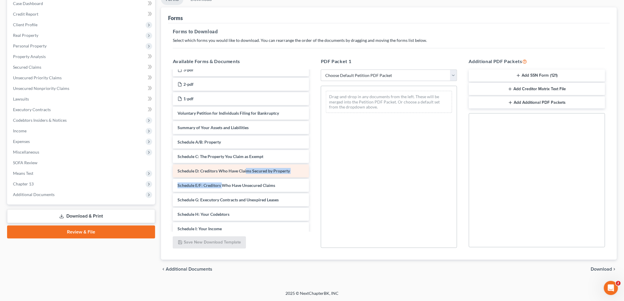
drag, startPoint x: 222, startPoint y: 178, endPoint x: 237, endPoint y: 183, distance: 15.0
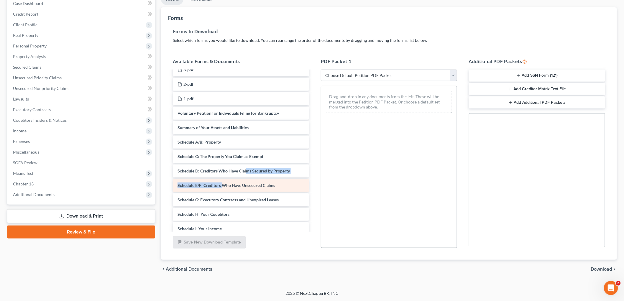
click at [245, 177] on div "7-pdf 6-pdf 5-pdf 4-pdf 3-pdf 2-pdf 1-pdf Voluntary Petition for Individuals Fi…" at bounding box center [241, 192] width 146 height 372
click at [314, 175] on div "7-pdf 6-pdf 5-pdf 4-pdf 3-pdf 2-pdf 1-pdf Voluntary Petition for Individuals Fi…" at bounding box center [241, 192] width 146 height 372
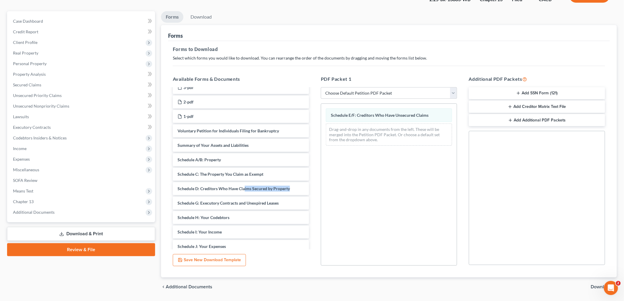
scroll to position [0, 0]
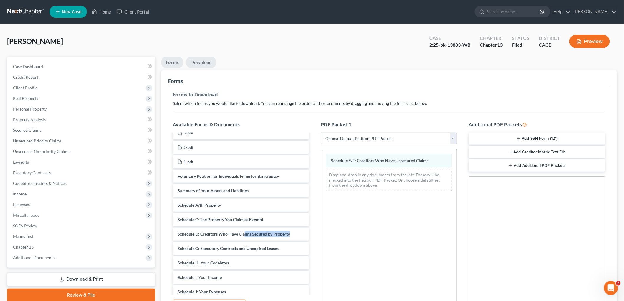
click at [202, 58] on link "Download" at bounding box center [201, 63] width 31 height 12
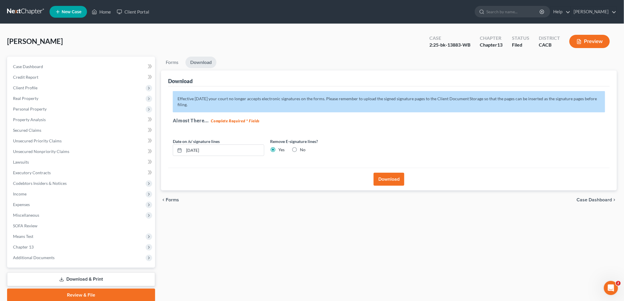
click at [392, 191] on div "chevron_left Forms Case Dashboard chevron_right" at bounding box center [389, 200] width 456 height 19
click at [390, 182] on button "Download" at bounding box center [389, 179] width 31 height 13
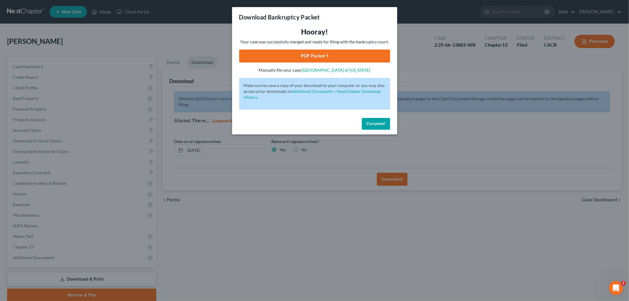
click at [301, 58] on link "PDF Packet 1" at bounding box center [314, 56] width 151 height 13
click at [376, 123] on span "Complete!" at bounding box center [376, 123] width 19 height 5
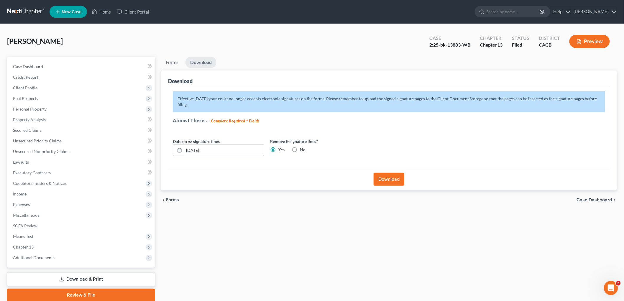
click at [16, 15] on link at bounding box center [26, 11] width 38 height 11
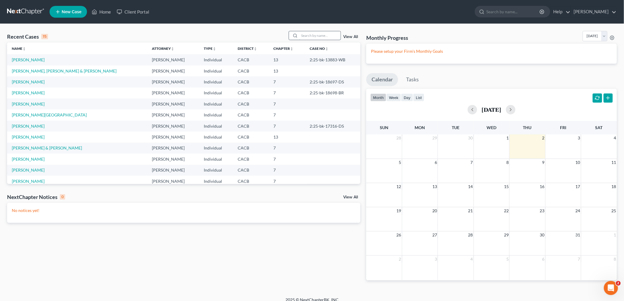
click at [317, 35] on input "search" at bounding box center [319, 35] width 41 height 9
type input "miche"
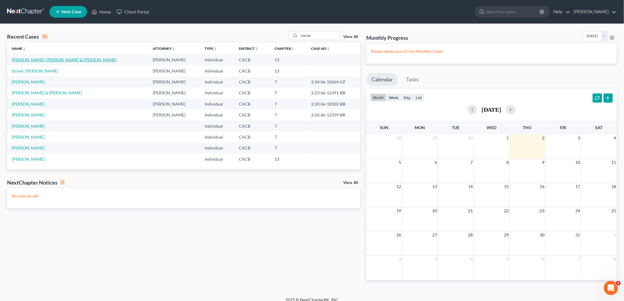
click at [30, 58] on link "[PERSON_NAME], [PERSON_NAME] & [PERSON_NAME]" at bounding box center [64, 59] width 105 height 5
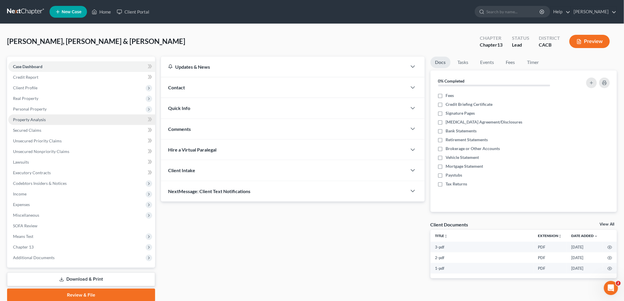
click at [39, 120] on span "Property Analysis" at bounding box center [29, 119] width 33 height 5
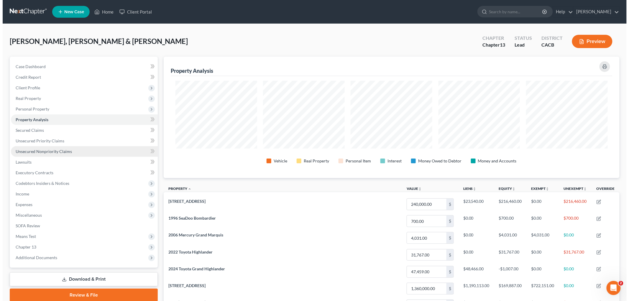
scroll to position [122, 456]
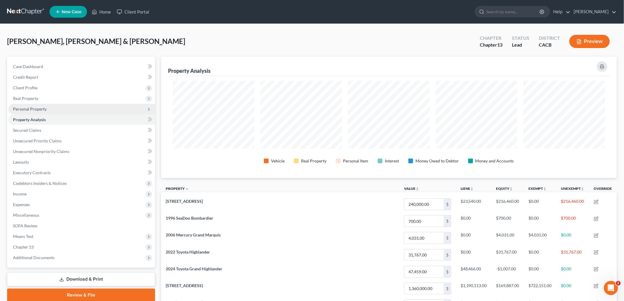
click at [37, 107] on span "Personal Property" at bounding box center [30, 109] width 34 height 5
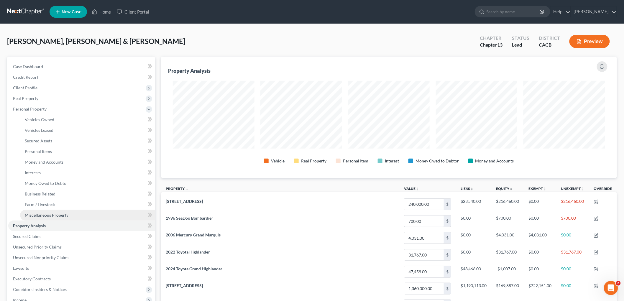
click at [42, 216] on span "Miscellaneous Property" at bounding box center [47, 215] width 44 height 5
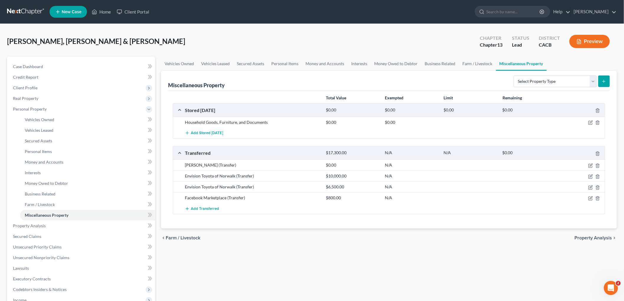
click at [588, 163] on div at bounding box center [582, 165] width 47 height 6
click at [590, 165] on icon "button" at bounding box center [591, 165] width 5 height 5
select select "Ordinary (within 2 years)"
select select "4"
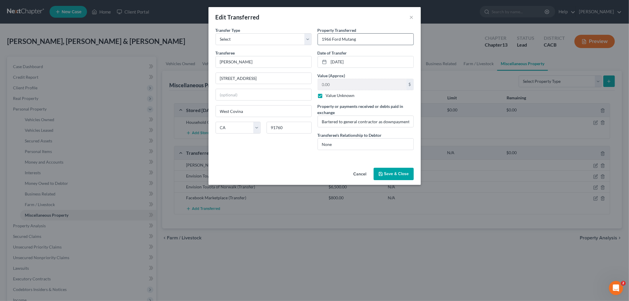
click at [348, 37] on input "1966 Ford Mutang" at bounding box center [366, 39] width 96 height 11
type input "1966 Ford Mustang"
click at [395, 174] on button "Save & Close" at bounding box center [394, 174] width 40 height 12
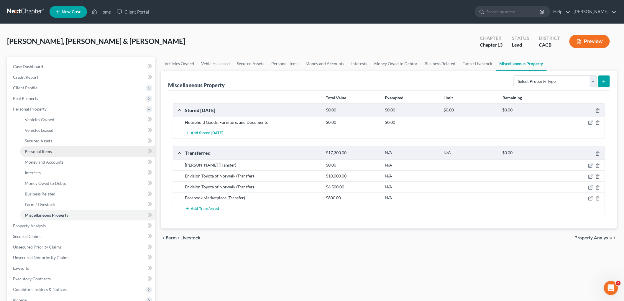
click at [39, 151] on span "Personal Items" at bounding box center [38, 151] width 27 height 5
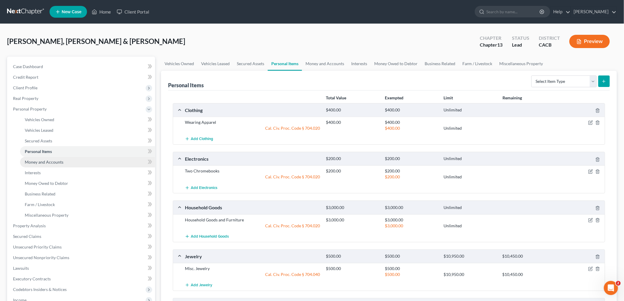
click at [54, 160] on span "Money and Accounts" at bounding box center [44, 162] width 39 height 5
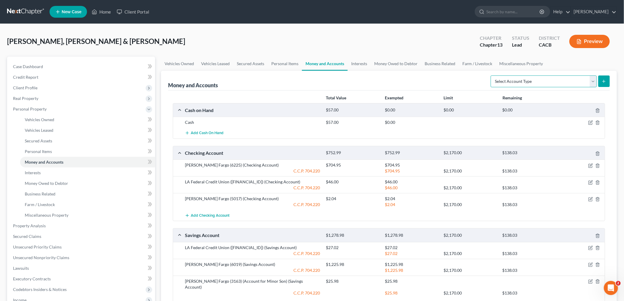
click at [537, 83] on select "Select Account Type Brokerage Cash on Hand Certificates of Deposit Checking Acc…" at bounding box center [544, 82] width 106 height 12
select select "checking"
click at [492, 76] on select "Select Account Type Brokerage Cash on Hand Certificates of Deposit Checking Acc…" at bounding box center [544, 82] width 106 height 12
click at [610, 79] on button "submit" at bounding box center [605, 82] width 12 height 12
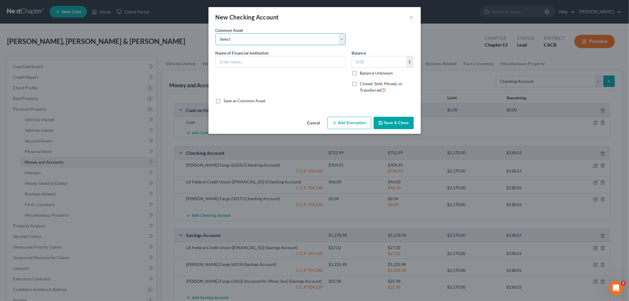
click at [248, 40] on select "Select True Grocer Credit Union (1868)" at bounding box center [281, 39] width 130 height 12
drag, startPoint x: 368, startPoint y: 89, endPoint x: 364, endPoint y: 89, distance: 4.1
click at [365, 89] on span "Closed, Sold, Moved, or Transferred" at bounding box center [381, 87] width 43 height 12
click at [360, 84] on label "Closed, Sold, Moved, or Transferred" at bounding box center [387, 87] width 54 height 13
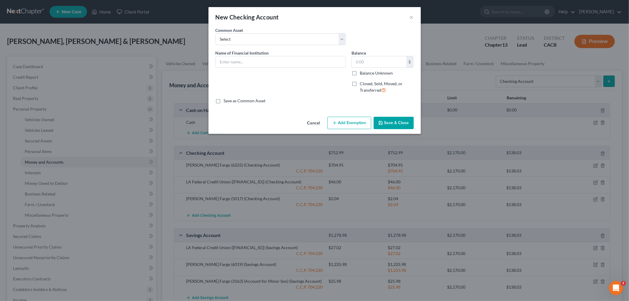
click at [362, 84] on input "Closed, Sold, Moved, or Transferred" at bounding box center [364, 83] width 4 height 4
checkbox input "true"
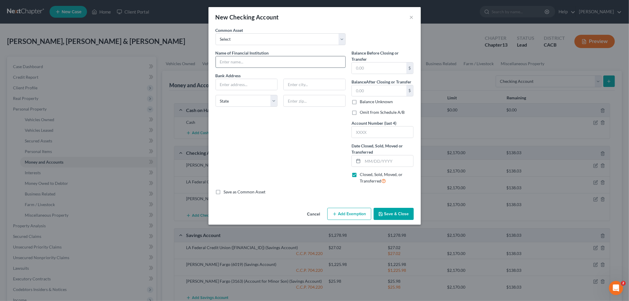
click at [262, 60] on input "text" at bounding box center [281, 61] width 130 height 11
type input "Wells Fargo"
drag, startPoint x: 363, startPoint y: 69, endPoint x: 375, endPoint y: 66, distance: 12.0
click at [363, 69] on input "text" at bounding box center [379, 68] width 55 height 11
type input "0"
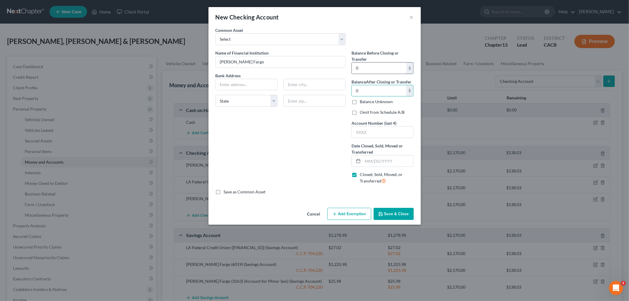
type input "0"
click at [362, 109] on input "Omit from Schedule A/B" at bounding box center [364, 111] width 4 height 4
checkbox input "true"
type input "2329"
type input "09/03/2025"
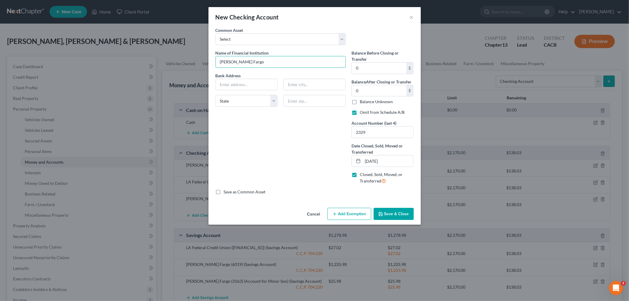
drag, startPoint x: 216, startPoint y: 52, endPoint x: 213, endPoint y: 49, distance: 4.8
click at [204, 52] on div "New Checking Account × An exemption set must first be selected from the Filing …" at bounding box center [314, 150] width 629 height 301
click at [247, 83] on input "text" at bounding box center [247, 84] width 62 height 11
paste input "420 Montgomery Street, San Francisco, CA 94104"
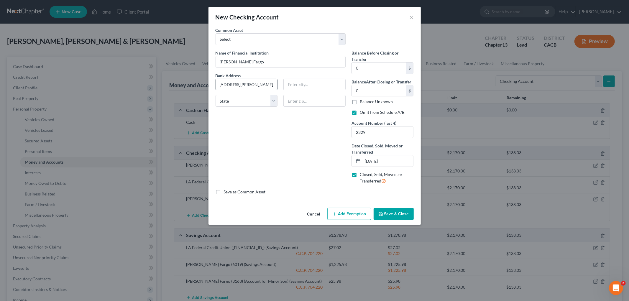
click at [265, 85] on input "420 Montgomery Street, San Francisco, CA 94104" at bounding box center [247, 84] width 62 height 11
type input "420 Montgomery Street, San Francisco, CA 94104"
drag, startPoint x: 306, startPoint y: 101, endPoint x: 295, endPoint y: 97, distance: 11.2
click at [306, 101] on input "text" at bounding box center [315, 101] width 62 height 12
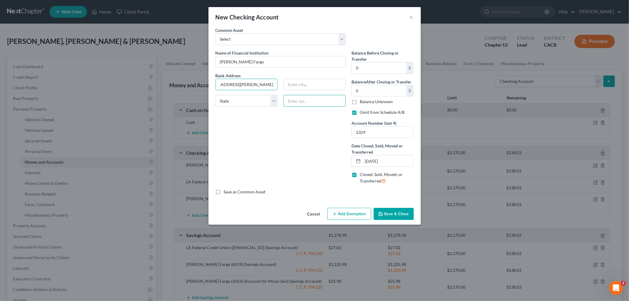
scroll to position [0, 0]
paste input "94104"
type input "94104"
type input "San Francisco"
select select "4"
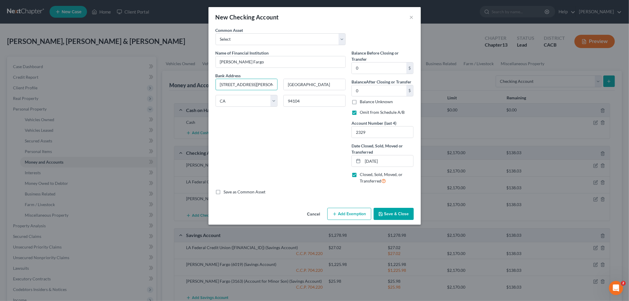
scroll to position [0, 37]
drag, startPoint x: 263, startPoint y: 84, endPoint x: 453, endPoint y: 89, distance: 189.5
click at [449, 91] on div "New Checking Account × An exemption set must first be selected from the Filing …" at bounding box center [314, 150] width 629 height 301
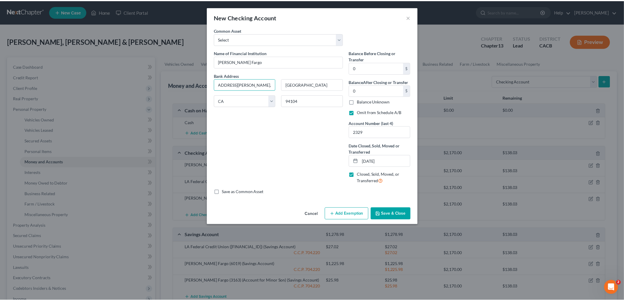
scroll to position [0, 0]
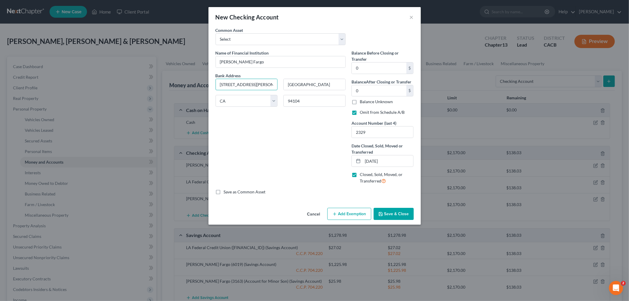
type input "420 Montgomery Street"
click at [221, 177] on div "Name of Financial Institution * Wells Fargo Bank Address 420 Montgomery Street …" at bounding box center [281, 119] width 136 height 139
click at [407, 216] on button "Save & Close" at bounding box center [394, 214] width 40 height 12
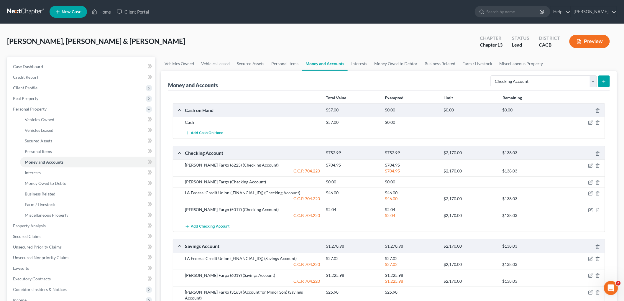
click at [592, 185] on div at bounding box center [582, 182] width 47 height 6
click at [590, 181] on icon "button" at bounding box center [591, 182] width 5 height 5
select select "4"
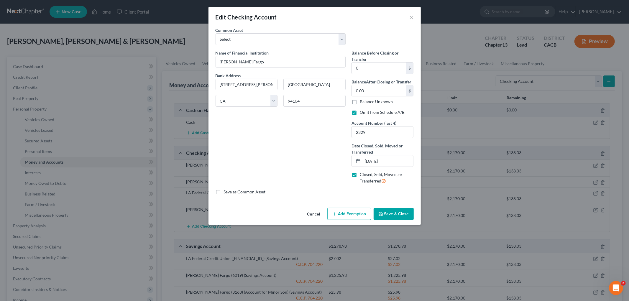
click at [393, 209] on button "Save & Close" at bounding box center [394, 214] width 40 height 12
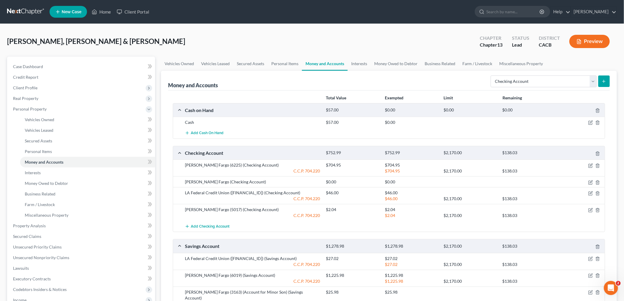
click at [600, 43] on button "Preview" at bounding box center [590, 41] width 40 height 13
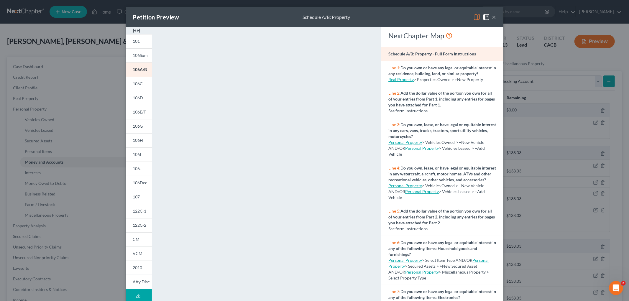
click at [474, 14] on img at bounding box center [477, 17] width 7 height 7
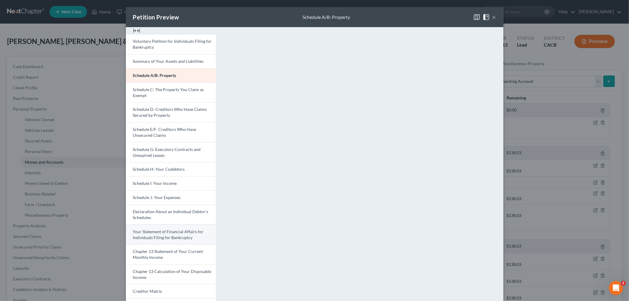
click at [180, 236] on span "Your Statement of Financial Affairs for Individuals Filing for Bankruptcy" at bounding box center [168, 234] width 71 height 11
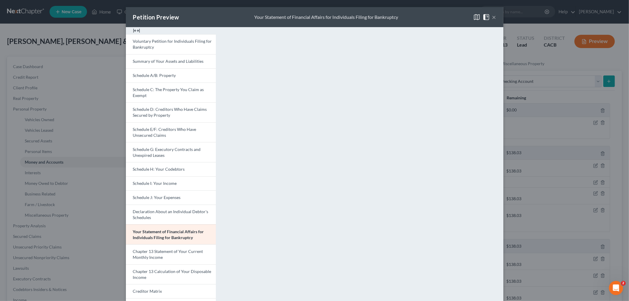
click at [556, 190] on div "Petition Preview Your Statement of Financial Affairs for Individuals Filing for…" at bounding box center [314, 150] width 629 height 301
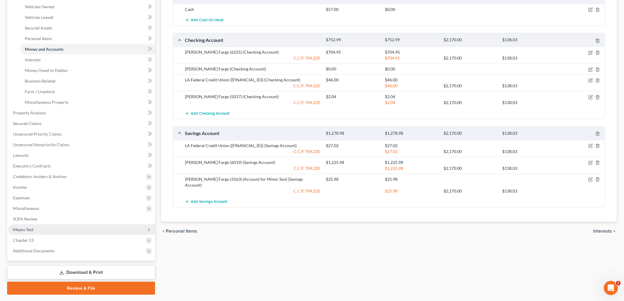
scroll to position [128, 0]
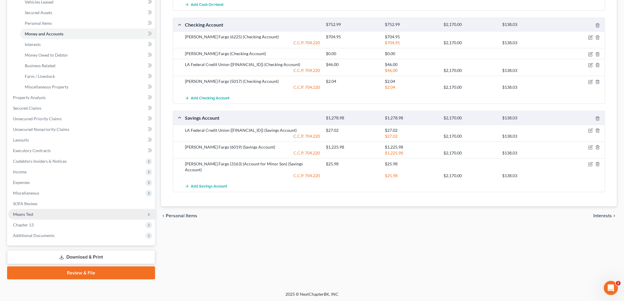
click at [39, 215] on span "Means Test" at bounding box center [81, 214] width 147 height 11
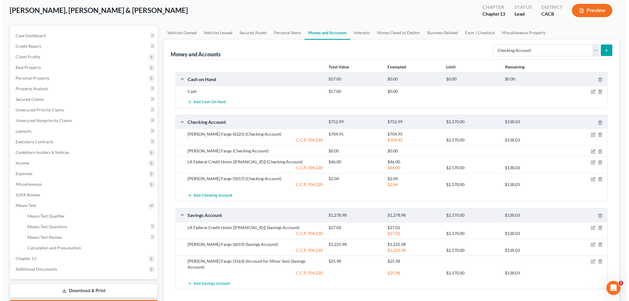
scroll to position [0, 0]
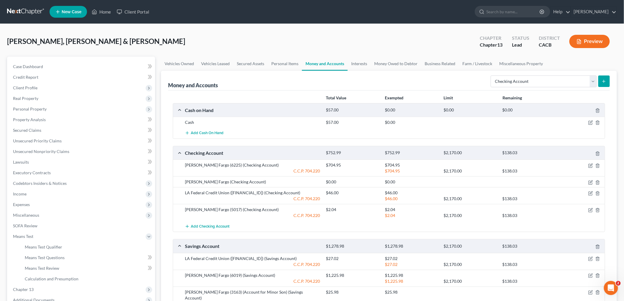
click at [574, 42] on button "Preview" at bounding box center [590, 41] width 40 height 13
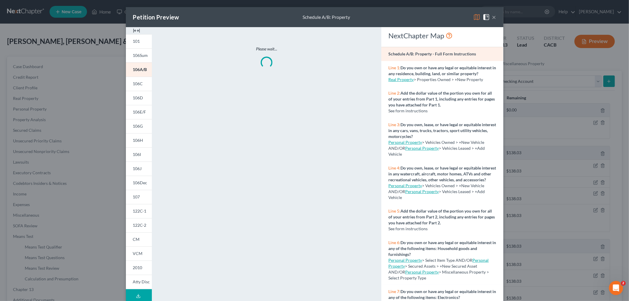
drag, startPoint x: 469, startPoint y: 15, endPoint x: 474, endPoint y: 16, distance: 4.8
click at [470, 16] on div "Petition Preview Schedule A/B: Property ×" at bounding box center [315, 17] width 378 height 20
click at [479, 17] on span at bounding box center [478, 16] width 9 height 5
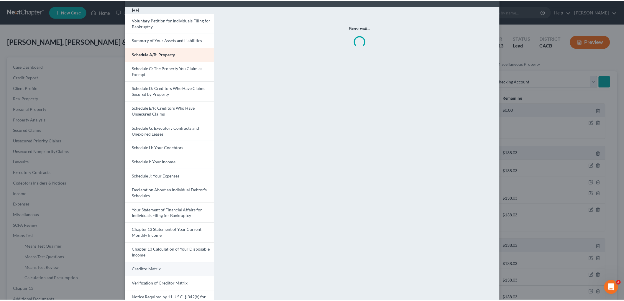
scroll to position [33, 0]
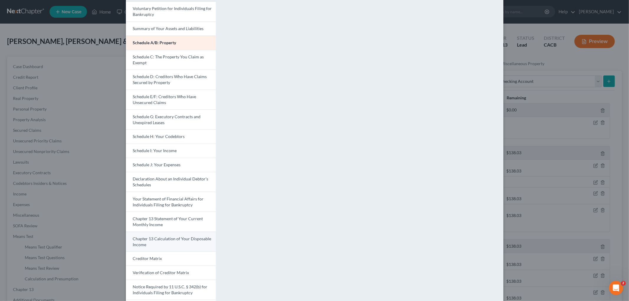
click at [180, 243] on link "Chapter 13 Calculation of Your Disposable Income" at bounding box center [171, 242] width 90 height 20
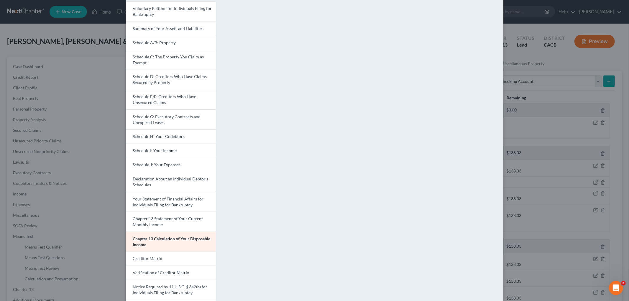
click at [549, 76] on div "Petition Preview Chapter 13 Calculation of Your Disposable Income × Voluntary P…" at bounding box center [314, 150] width 629 height 301
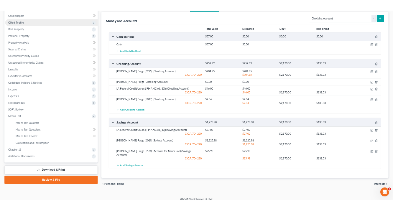
scroll to position [0, 0]
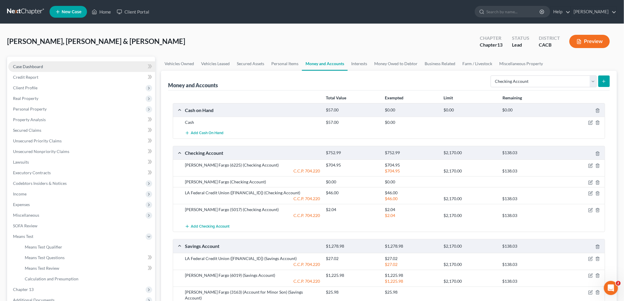
click at [34, 65] on span "Case Dashboard" at bounding box center [28, 66] width 30 height 5
